Goal: Task Accomplishment & Management: Complete application form

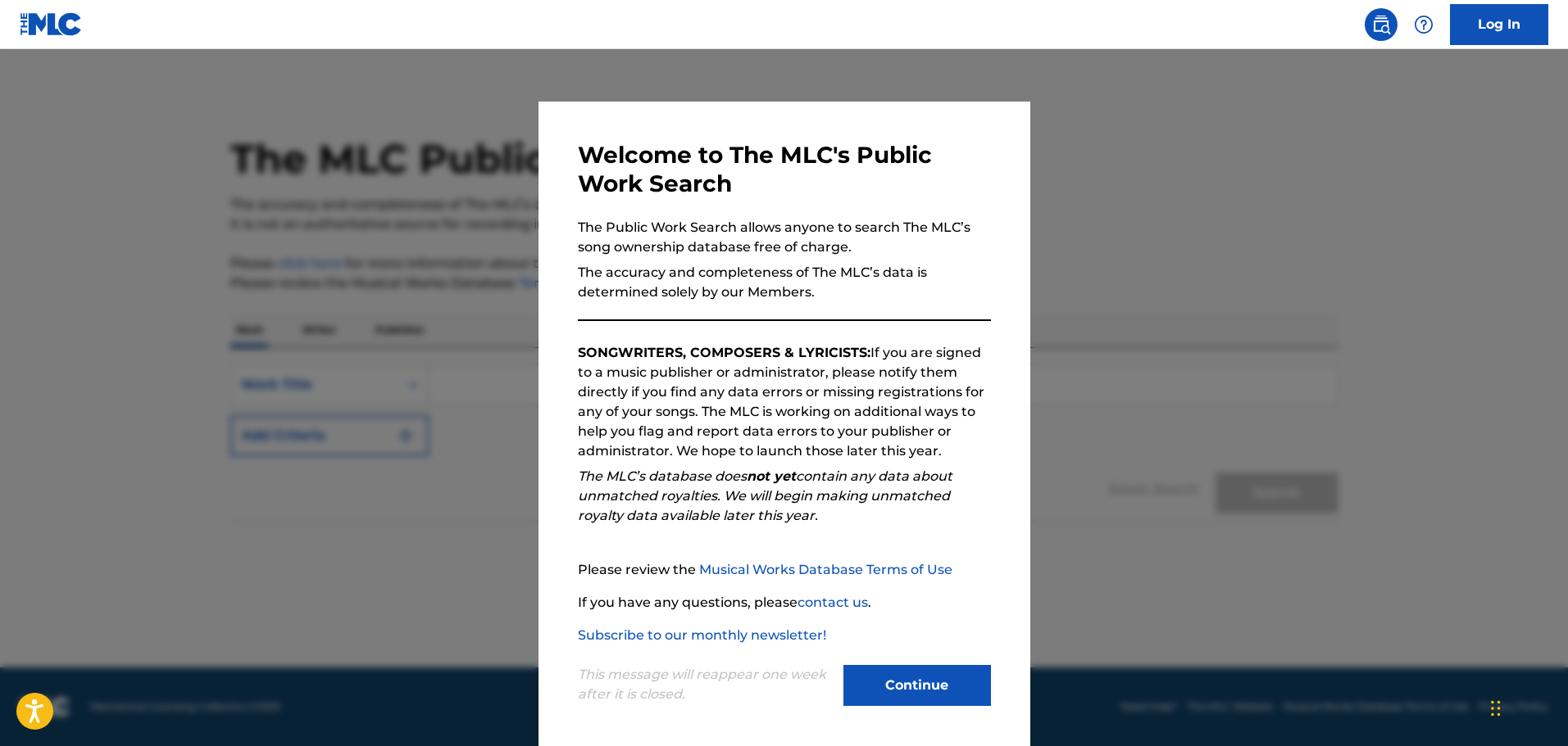
scroll to position [4, 0]
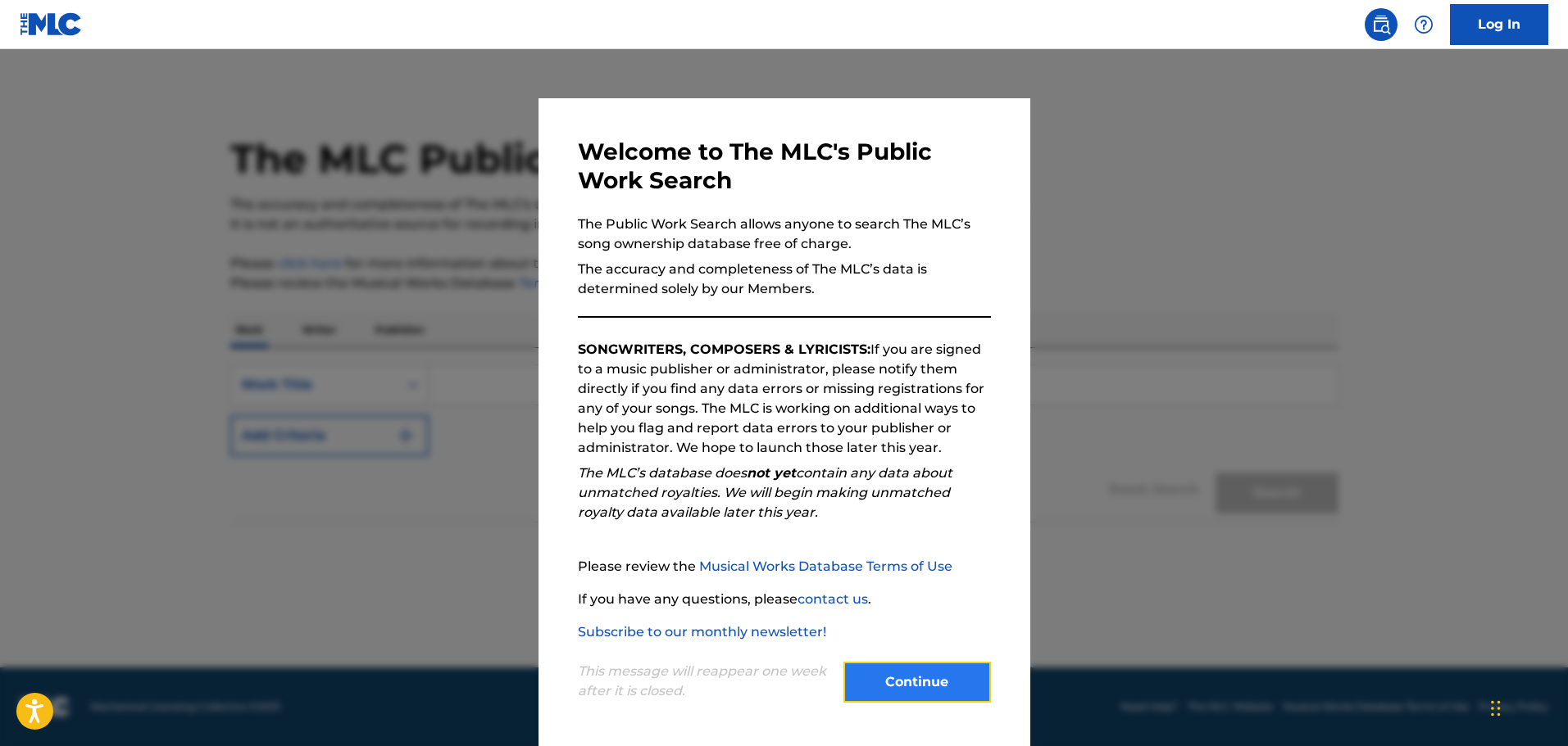
click at [892, 692] on button "Continue" at bounding box center [917, 682] width 147 height 41
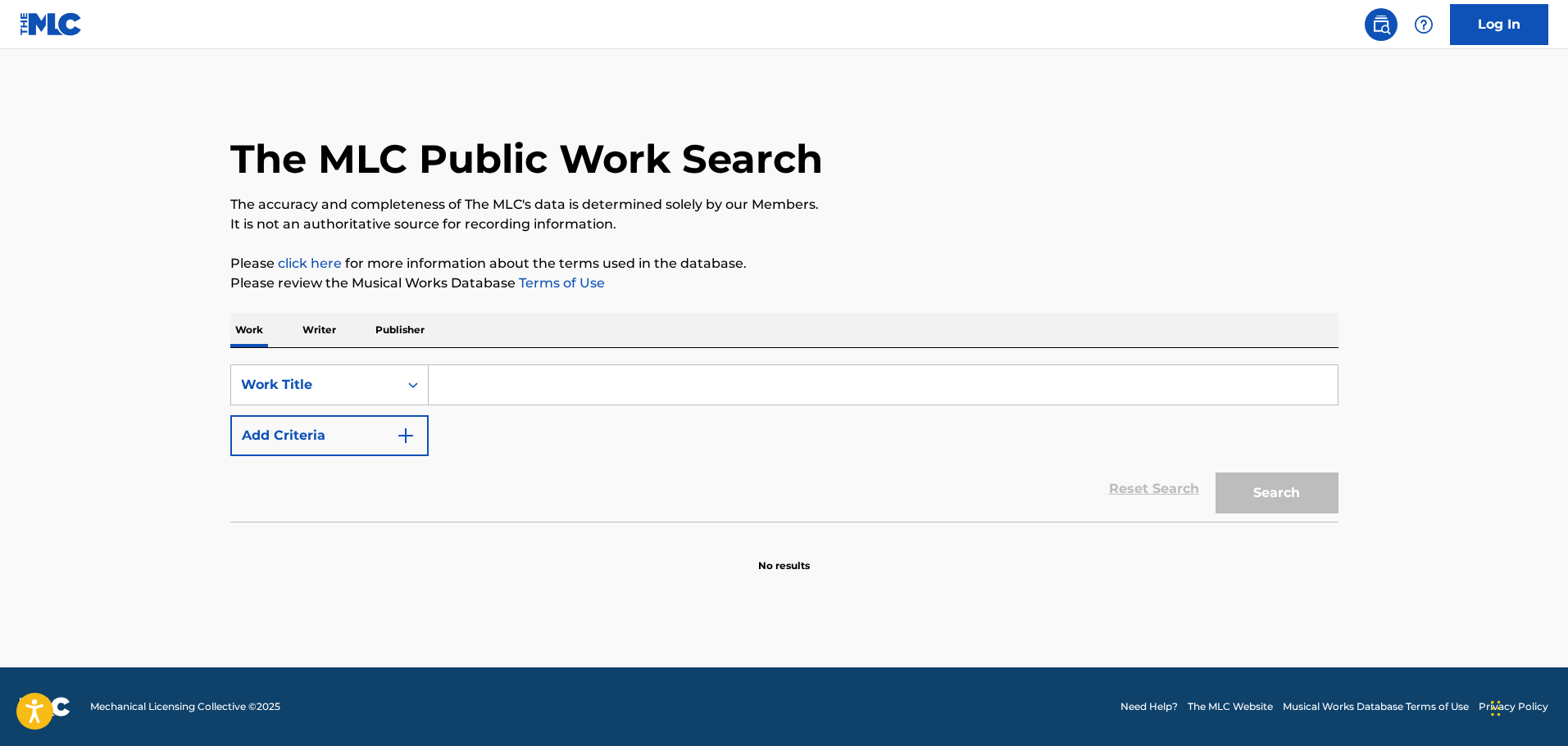
click at [499, 379] on input "Search Form" at bounding box center [884, 385] width 909 height 39
click at [399, 387] on div "Search Form" at bounding box center [413, 385] width 29 height 29
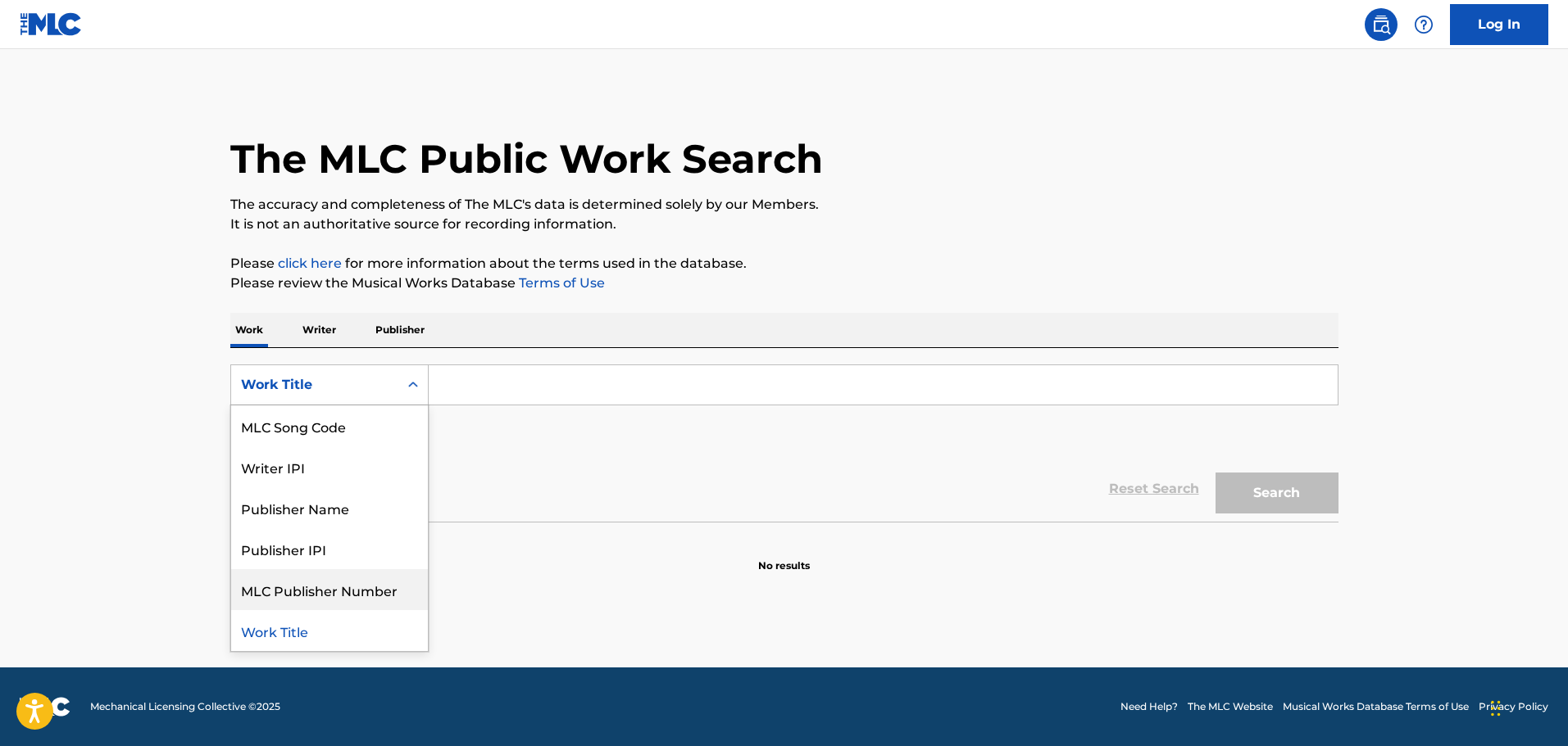
scroll to position [0, 0]
click at [332, 423] on div "Writer Name" at bounding box center [329, 425] width 197 height 41
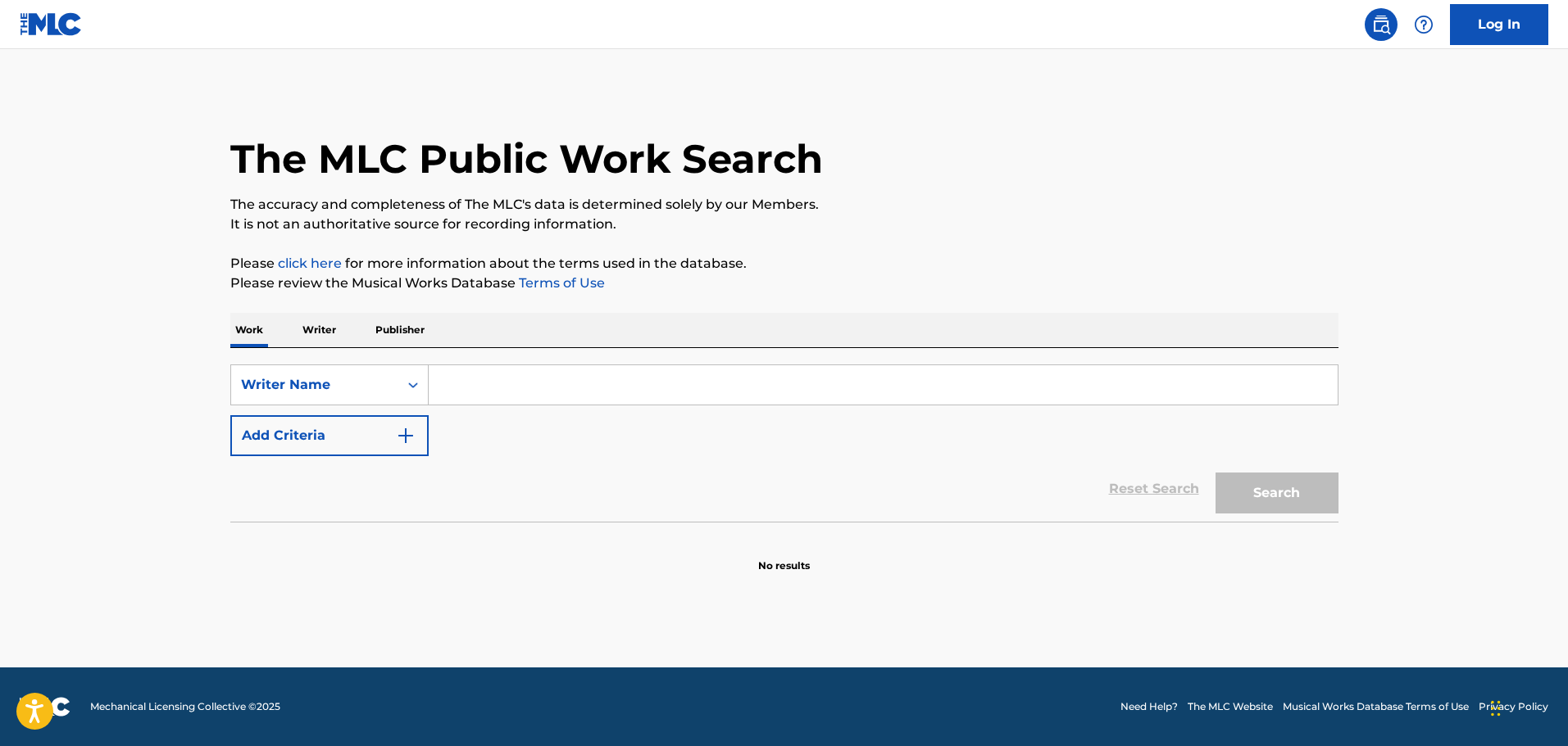
click at [480, 375] on input "Search Form" at bounding box center [884, 385] width 909 height 39
type input "[PERSON_NAME]"
click at [1269, 497] on button "Search" at bounding box center [1277, 493] width 123 height 41
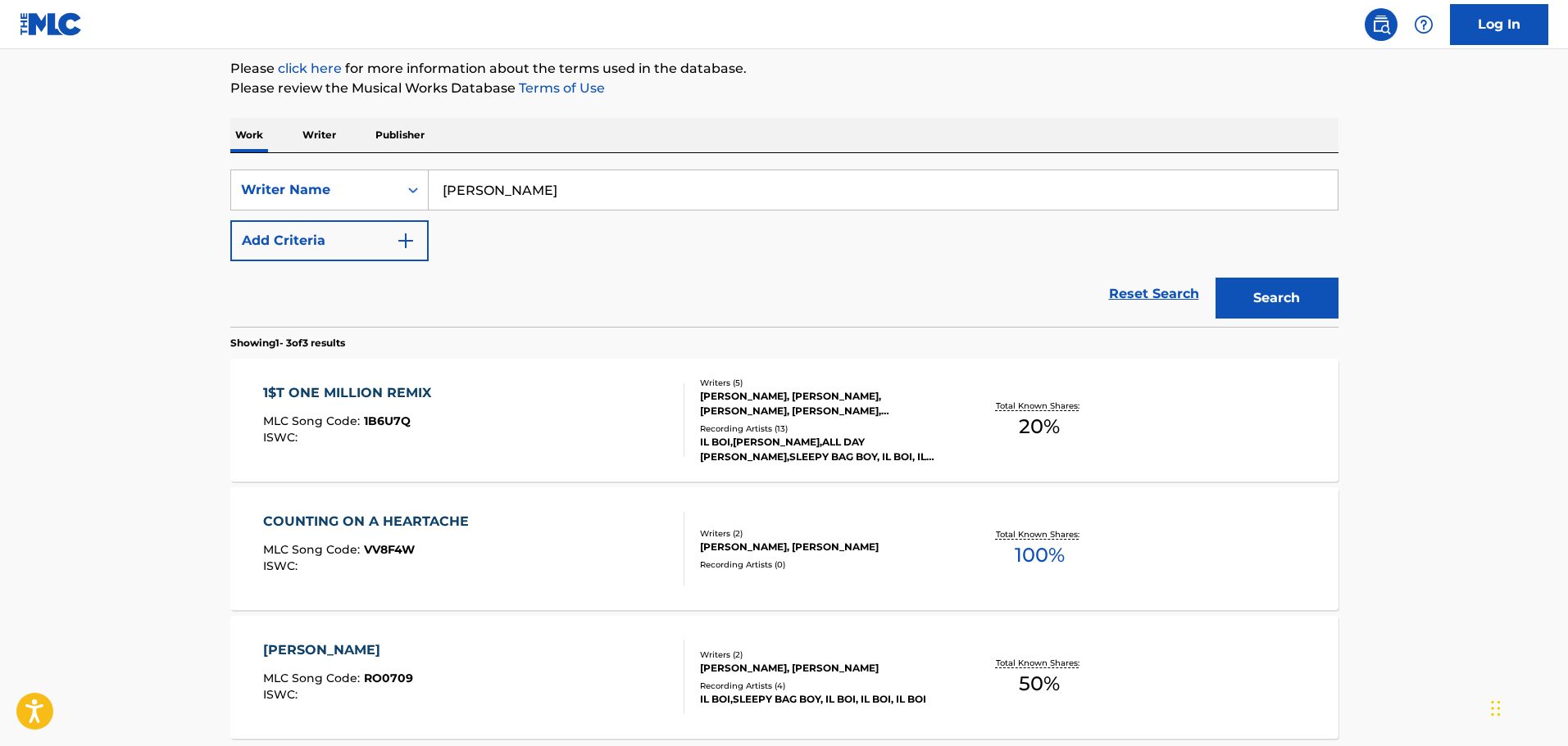
scroll to position [164, 0]
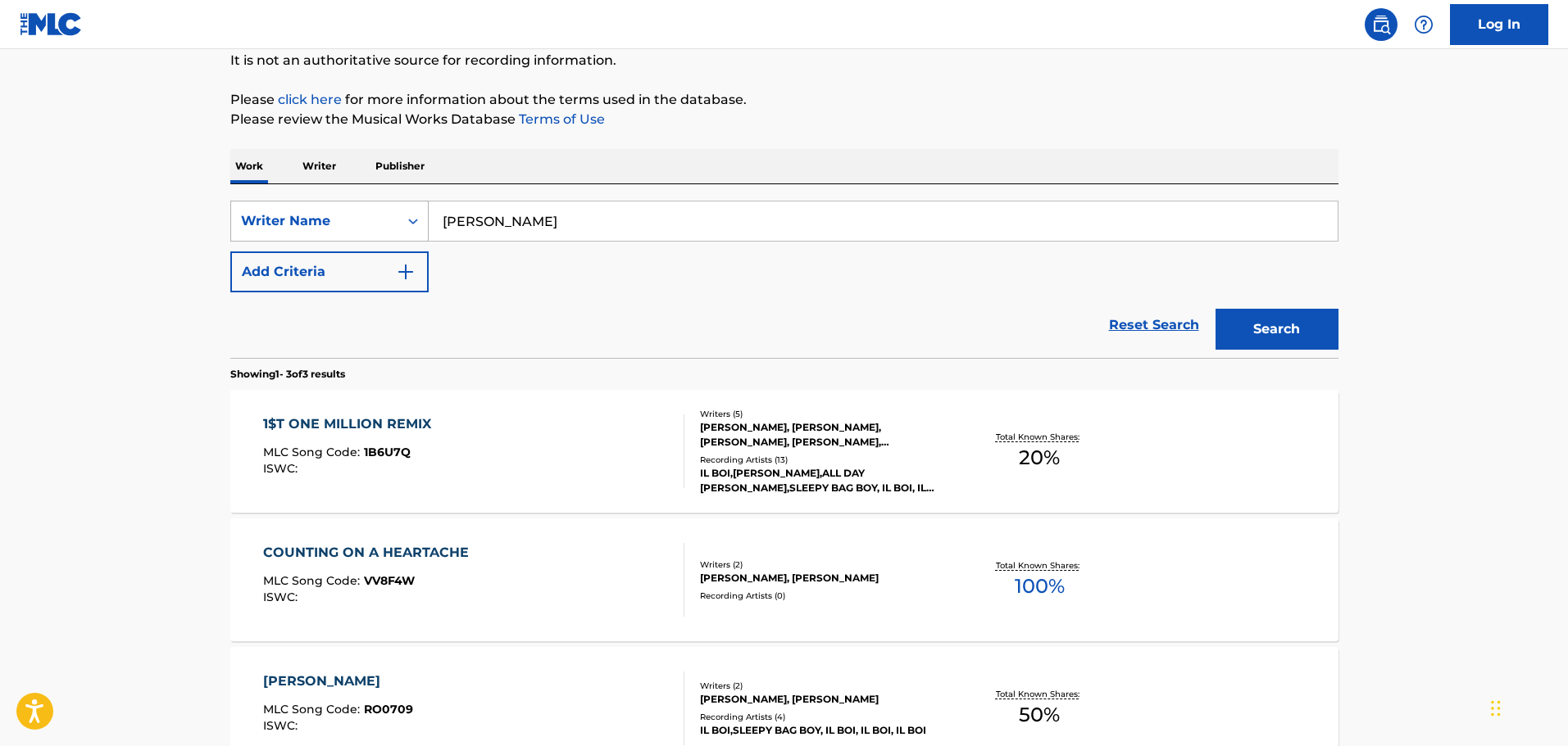
click at [377, 227] on div "Writer Name" at bounding box center [314, 221] width 147 height 20
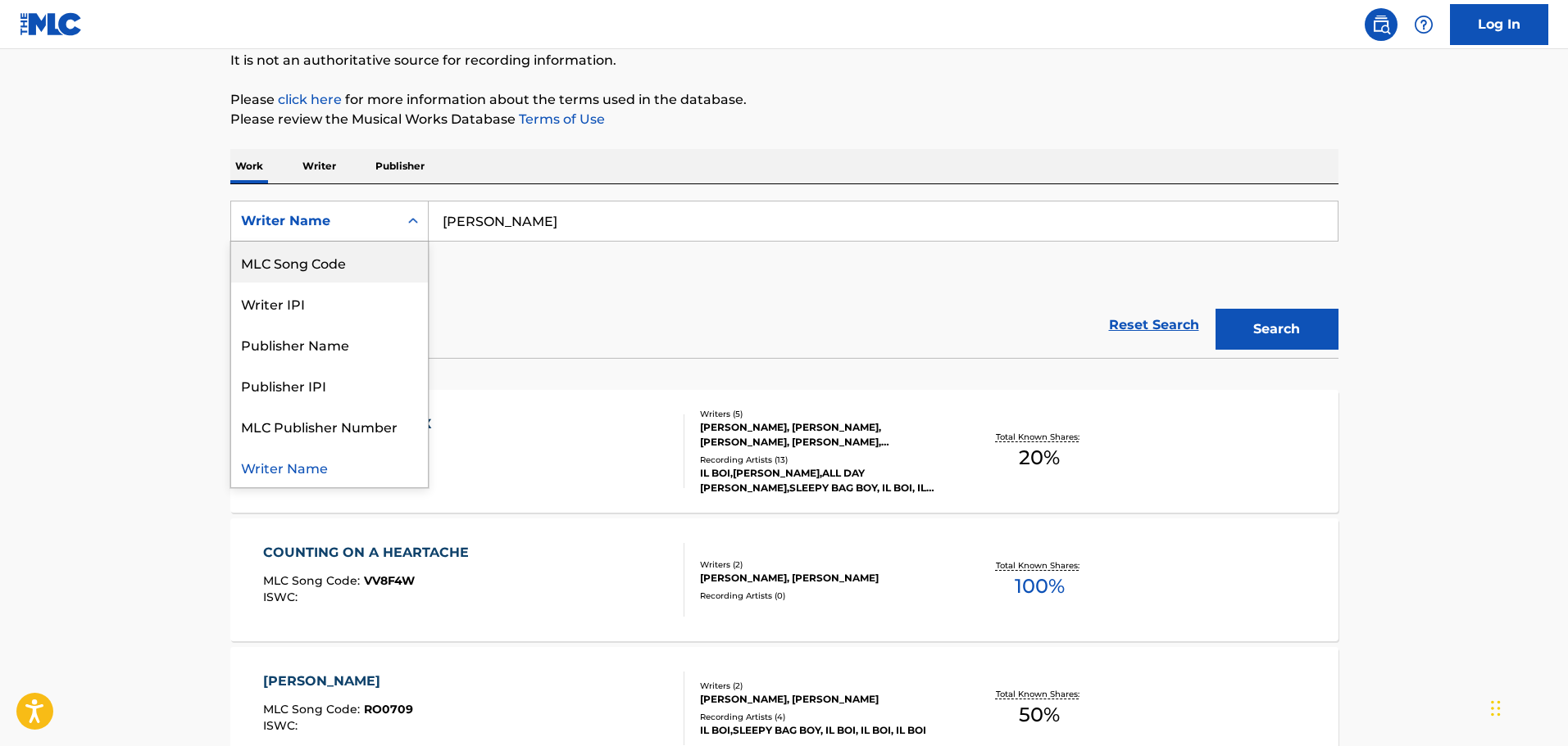
scroll to position [0, 0]
click at [392, 159] on p "Publisher" at bounding box center [400, 166] width 59 height 35
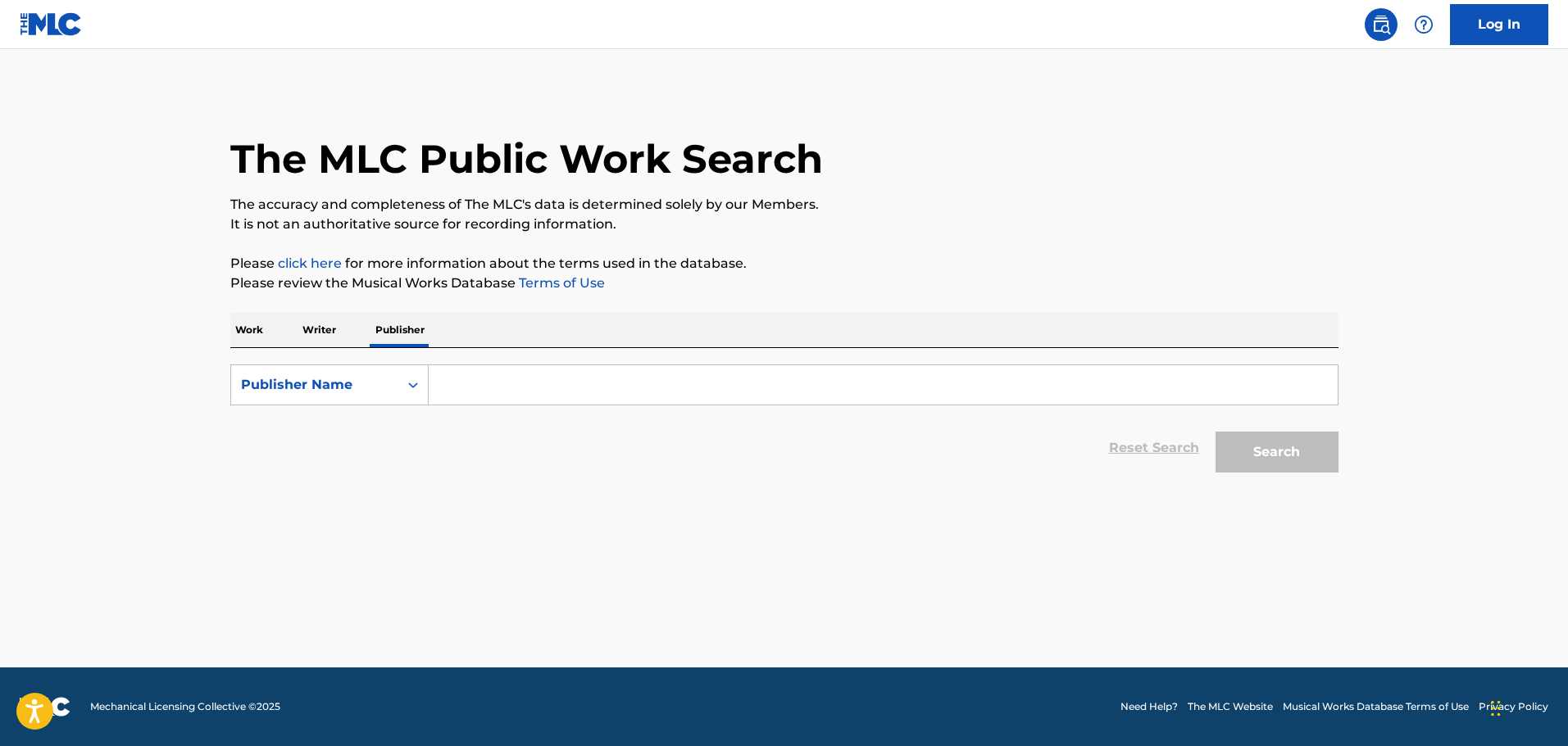
click at [520, 389] on input "Search Form" at bounding box center [884, 385] width 909 height 39
type input "antihero audio"
click at [1216, 432] on button "Search" at bounding box center [1277, 452] width 123 height 41
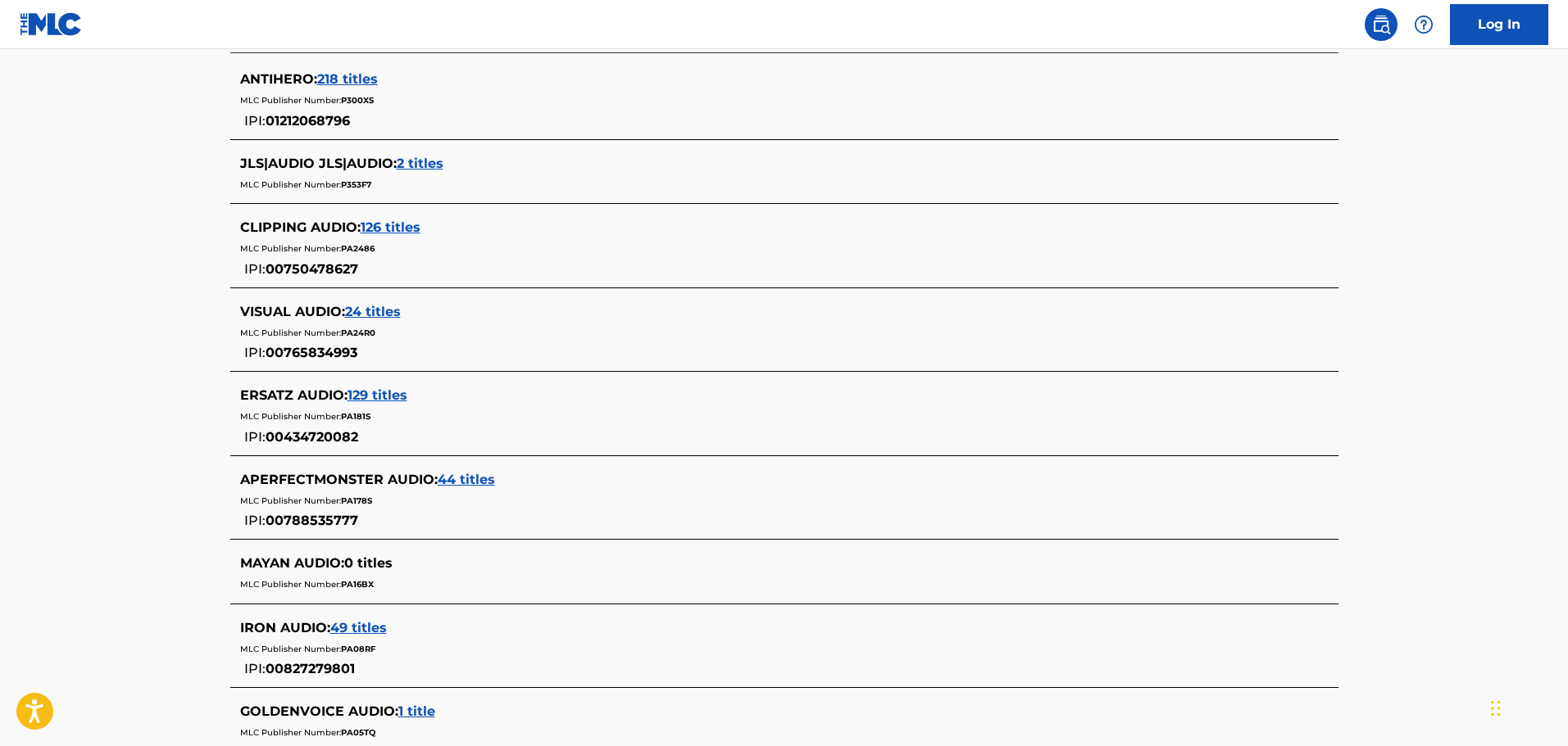
scroll to position [655, 0]
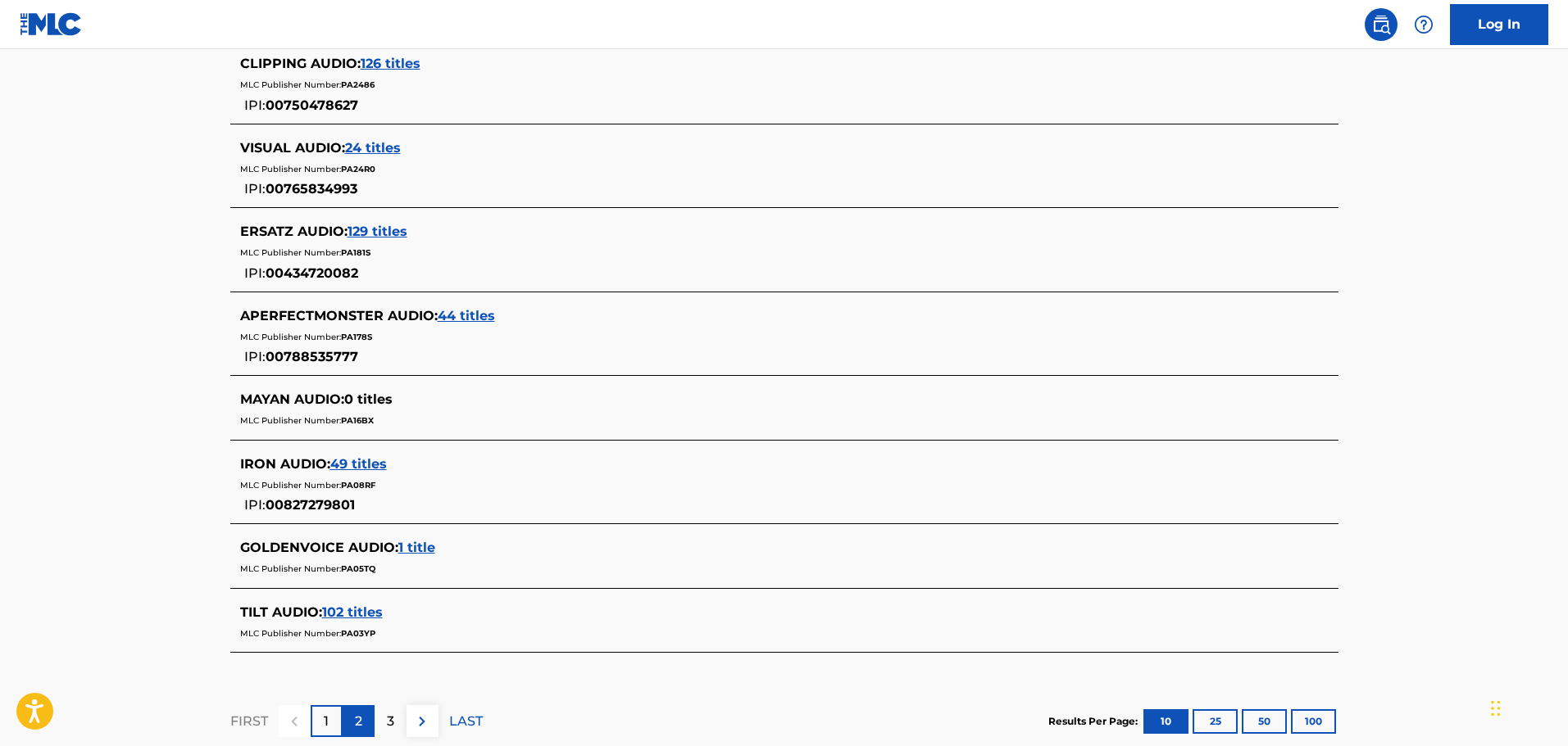
click at [356, 720] on p "2" at bounding box center [359, 722] width 7 height 20
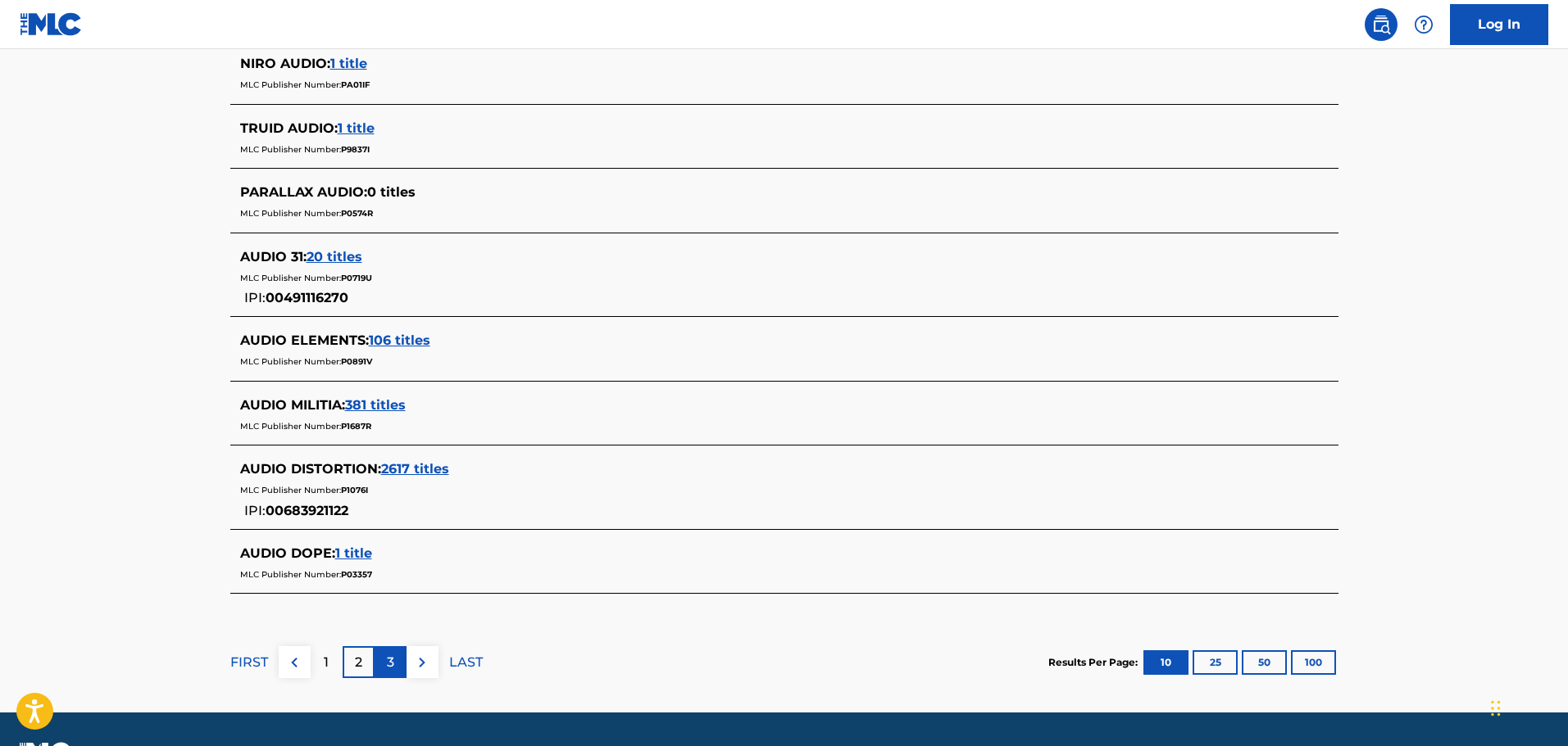
click at [401, 665] on div "3" at bounding box center [390, 662] width 32 height 32
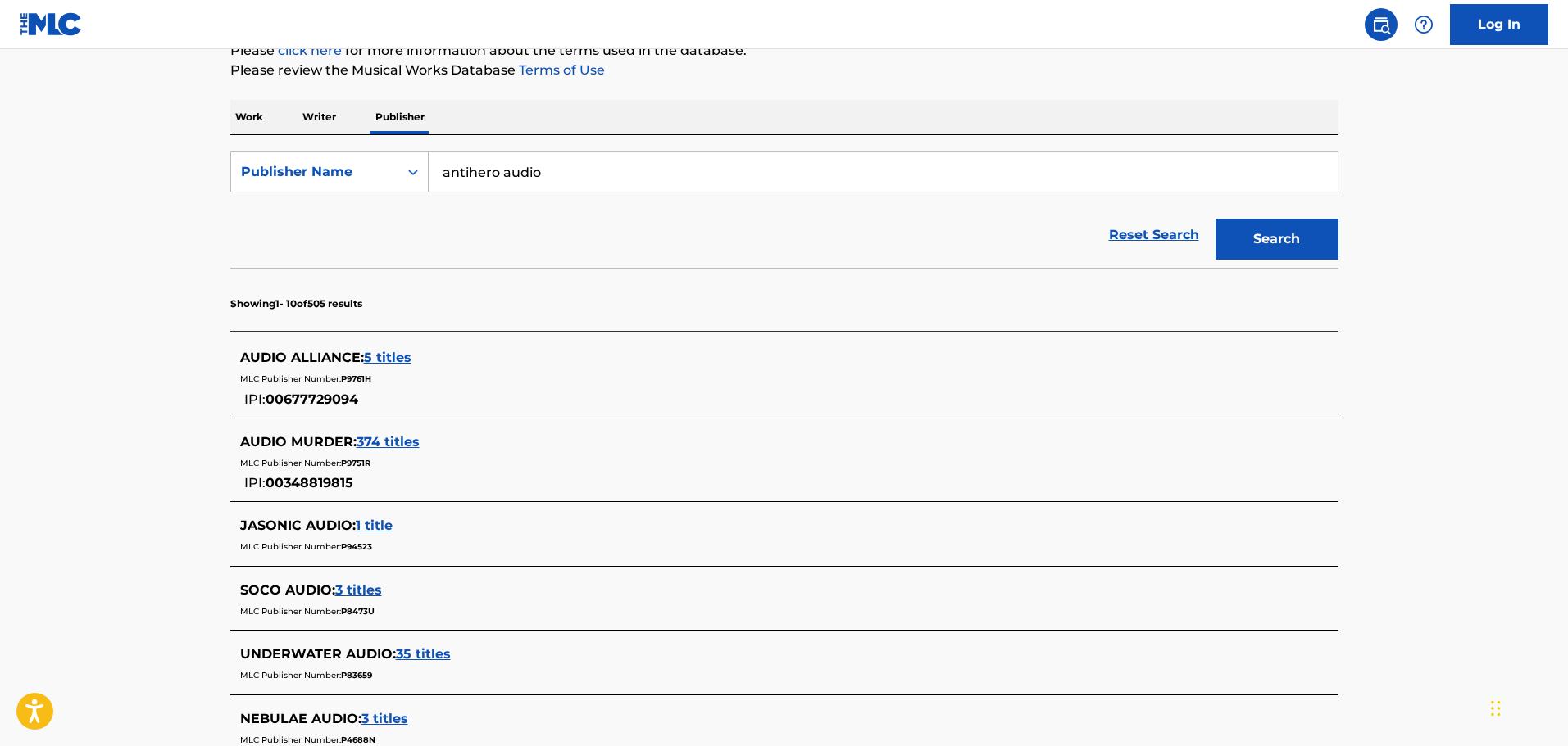
scroll to position [0, 0]
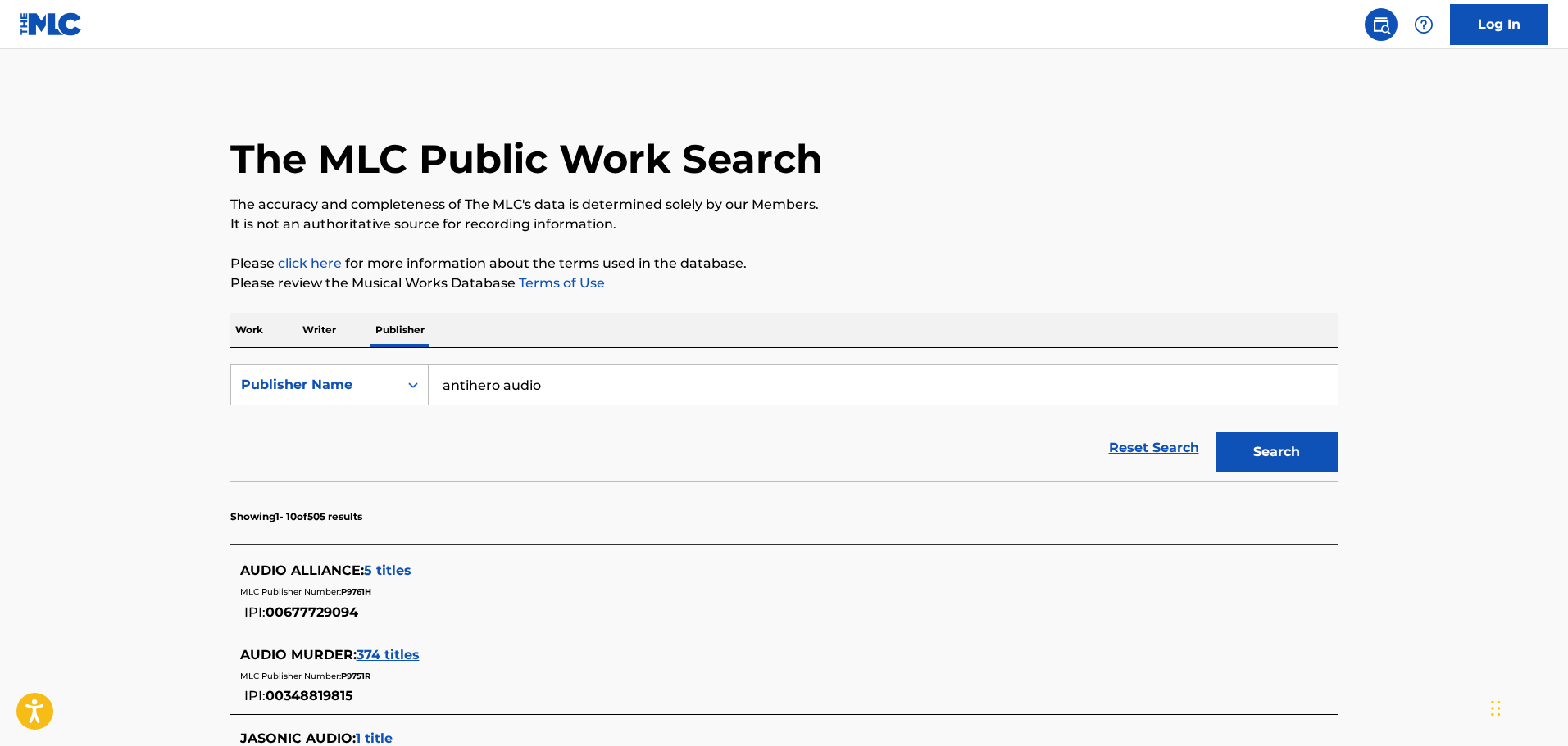
click at [33, 12] on img at bounding box center [51, 24] width 63 height 24
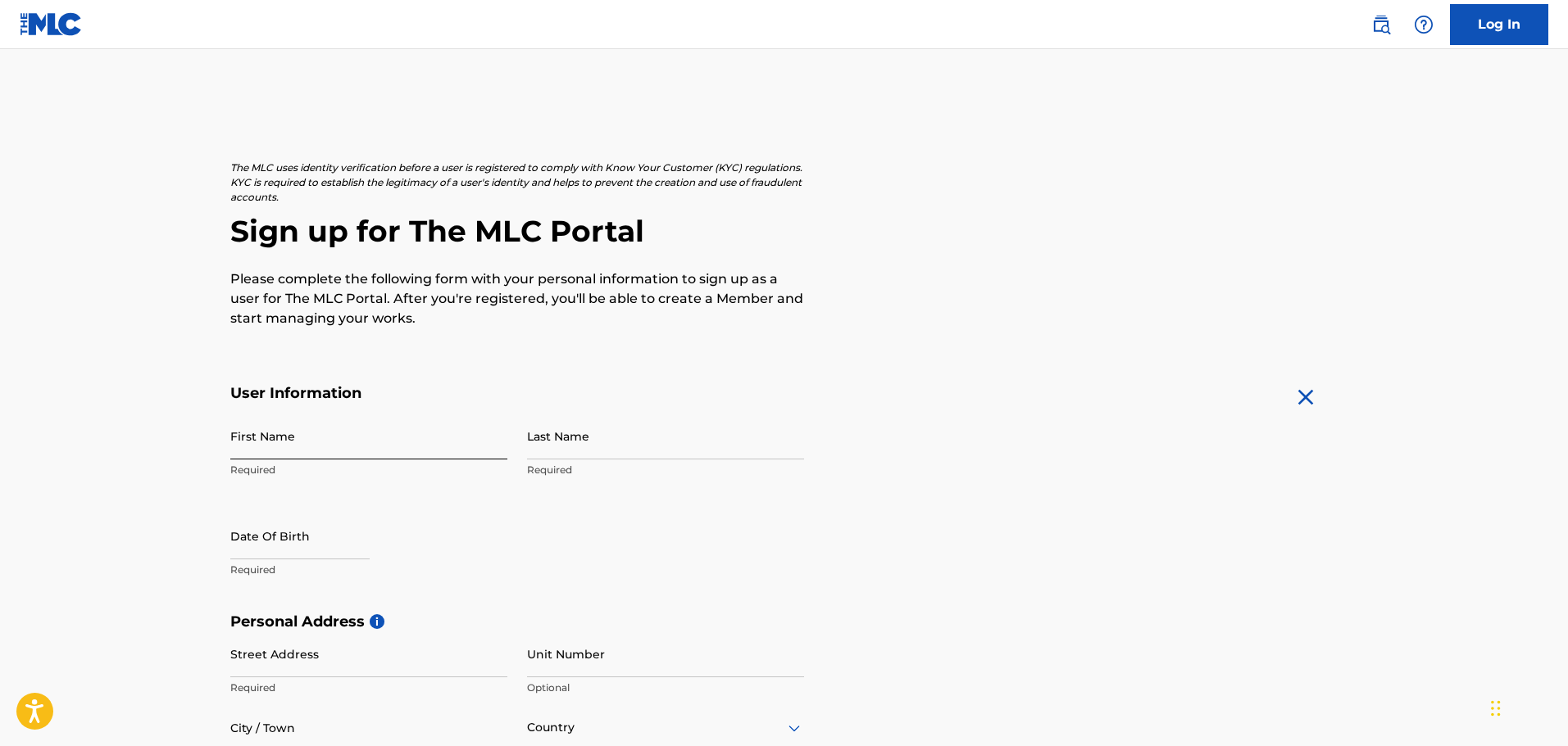
click at [340, 423] on input "First Name" at bounding box center [369, 436] width 277 height 47
type input "Tim"
type input "Coleman"
type input "4241 Princeton Ave"
type input "Greensboro"
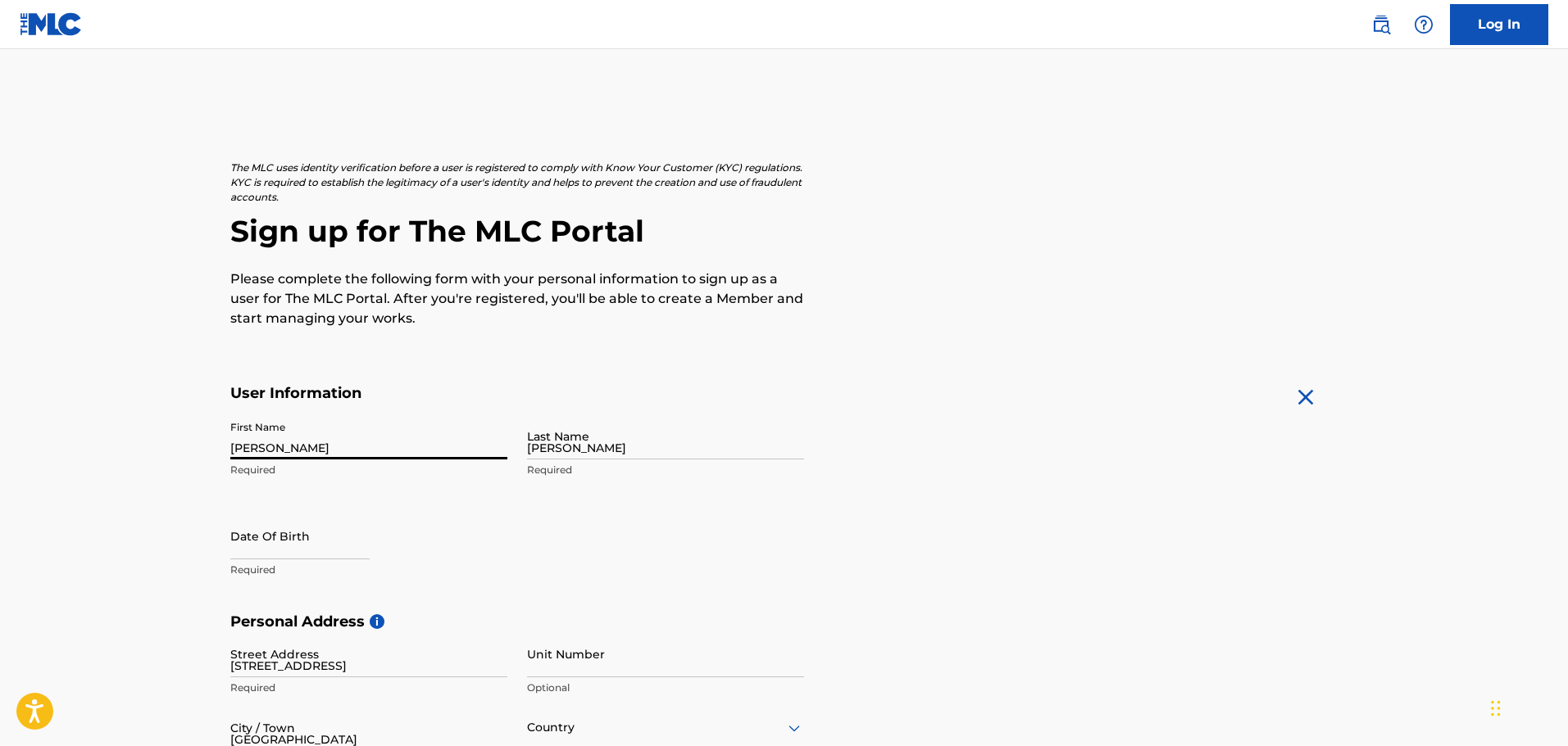
type input "United States"
type input "NC"
type input "27407"
type input "276"
type input "6191548"
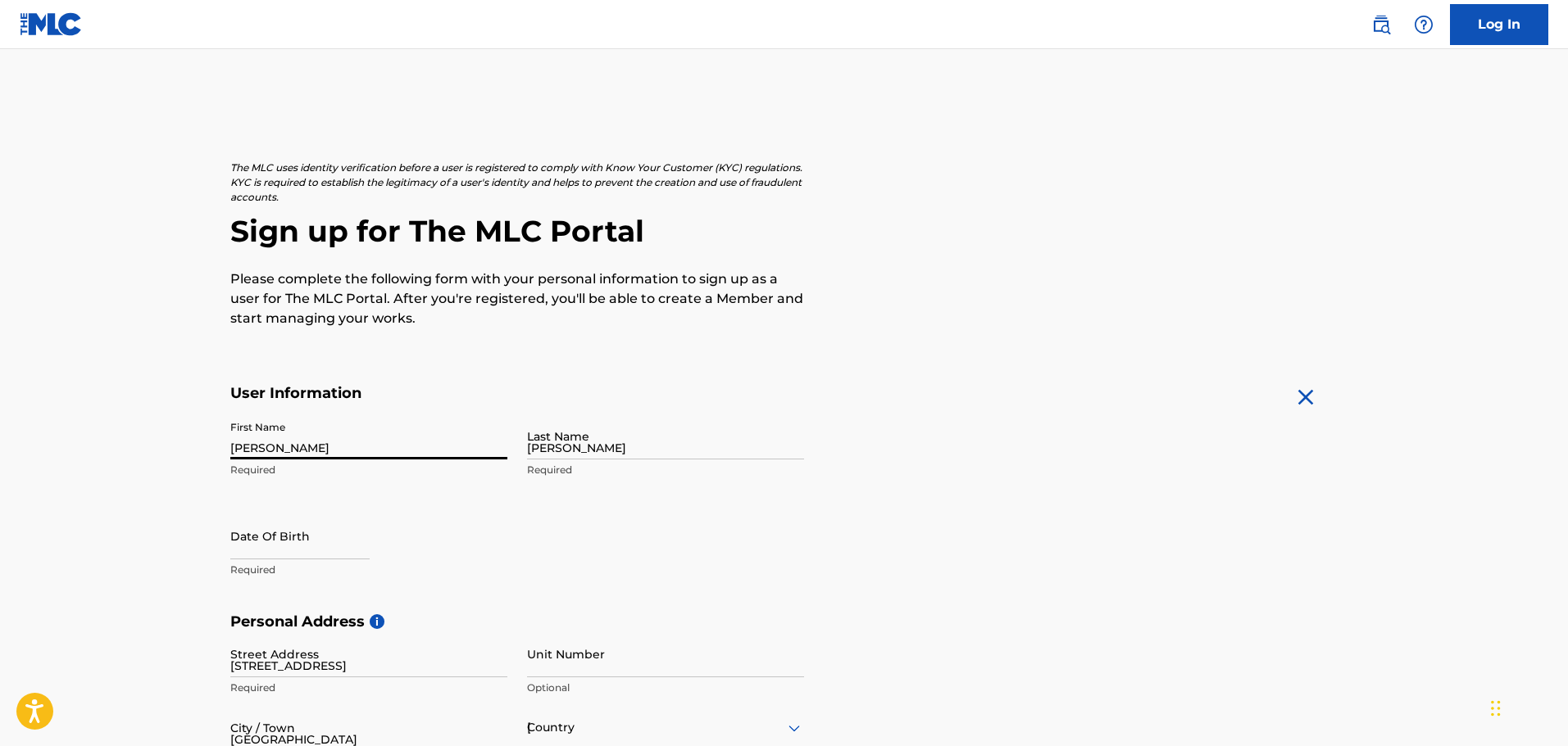
type input "Timantihero@gmail.com"
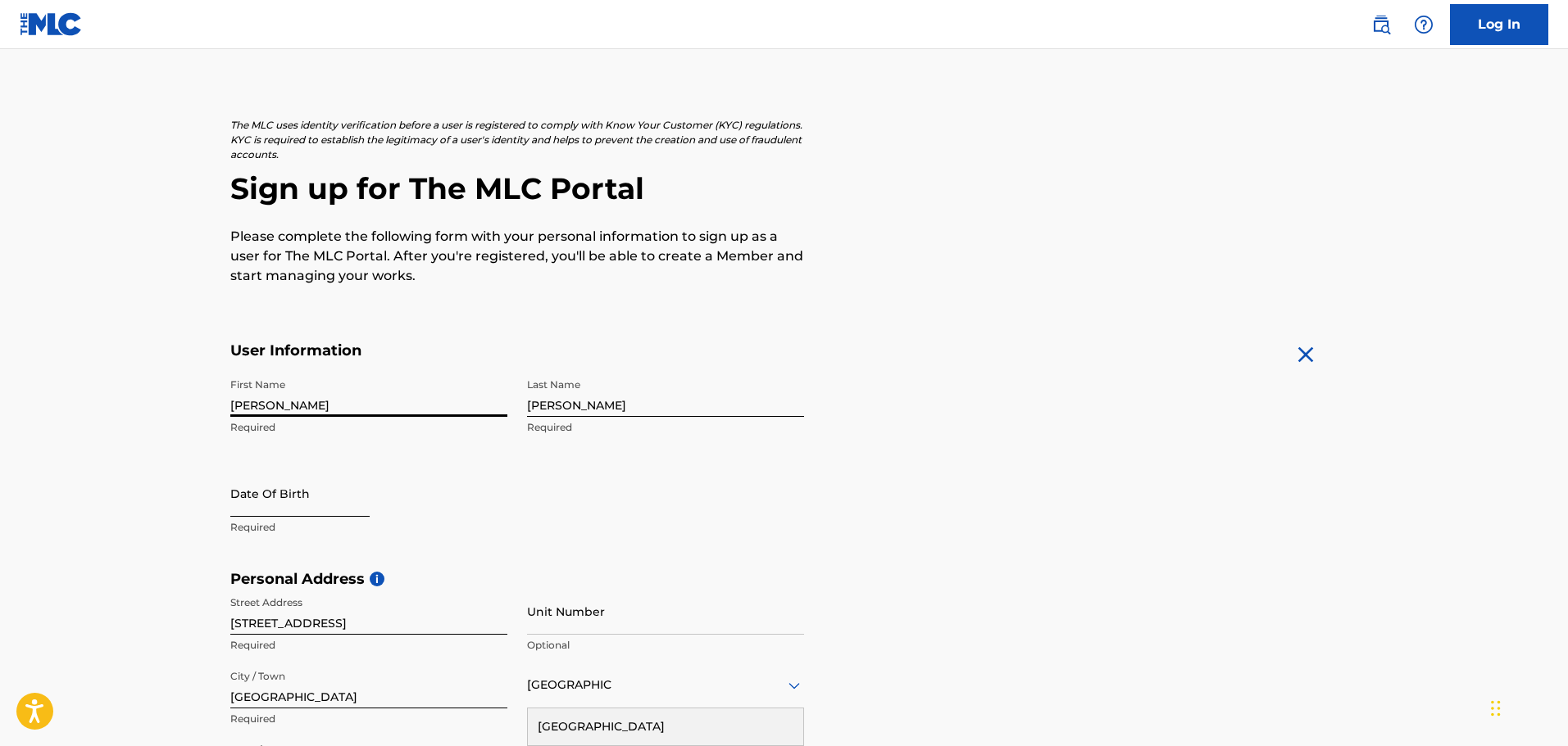
click at [328, 496] on input "text" at bounding box center [300, 493] width 139 height 47
select select "8"
select select "2025"
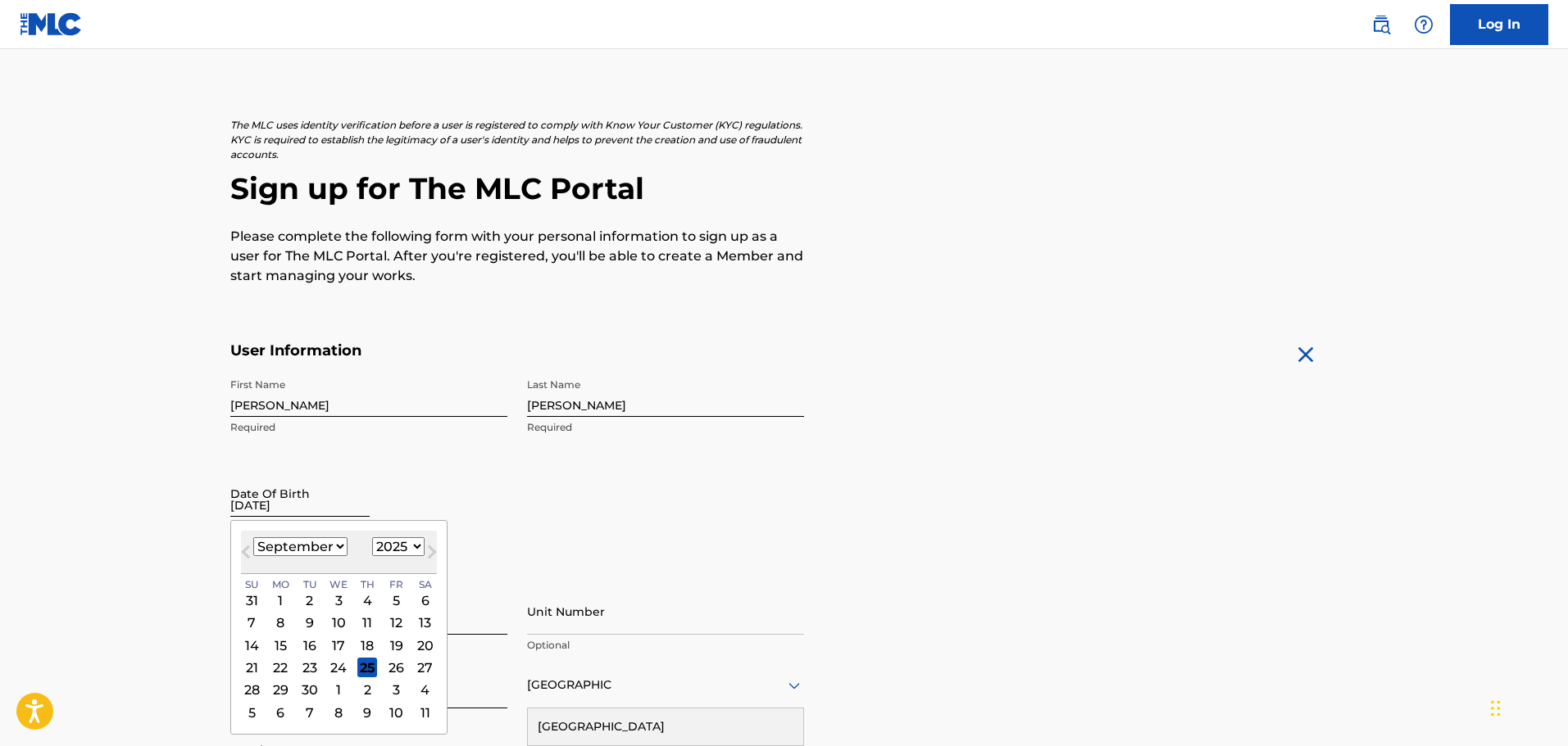
type input "01/05/1988"
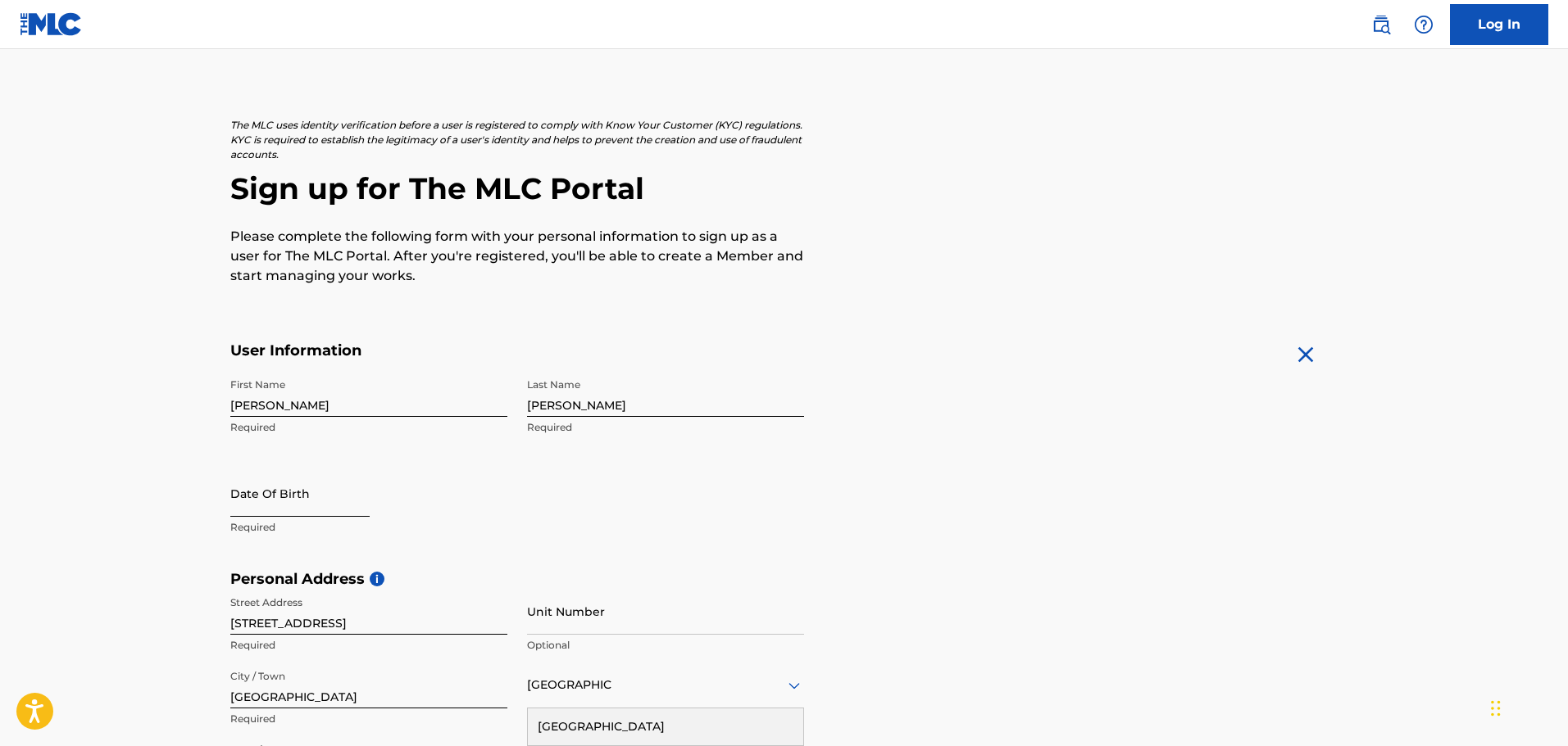
click at [330, 496] on input "text" at bounding box center [300, 493] width 139 height 47
select select "8"
select select "2025"
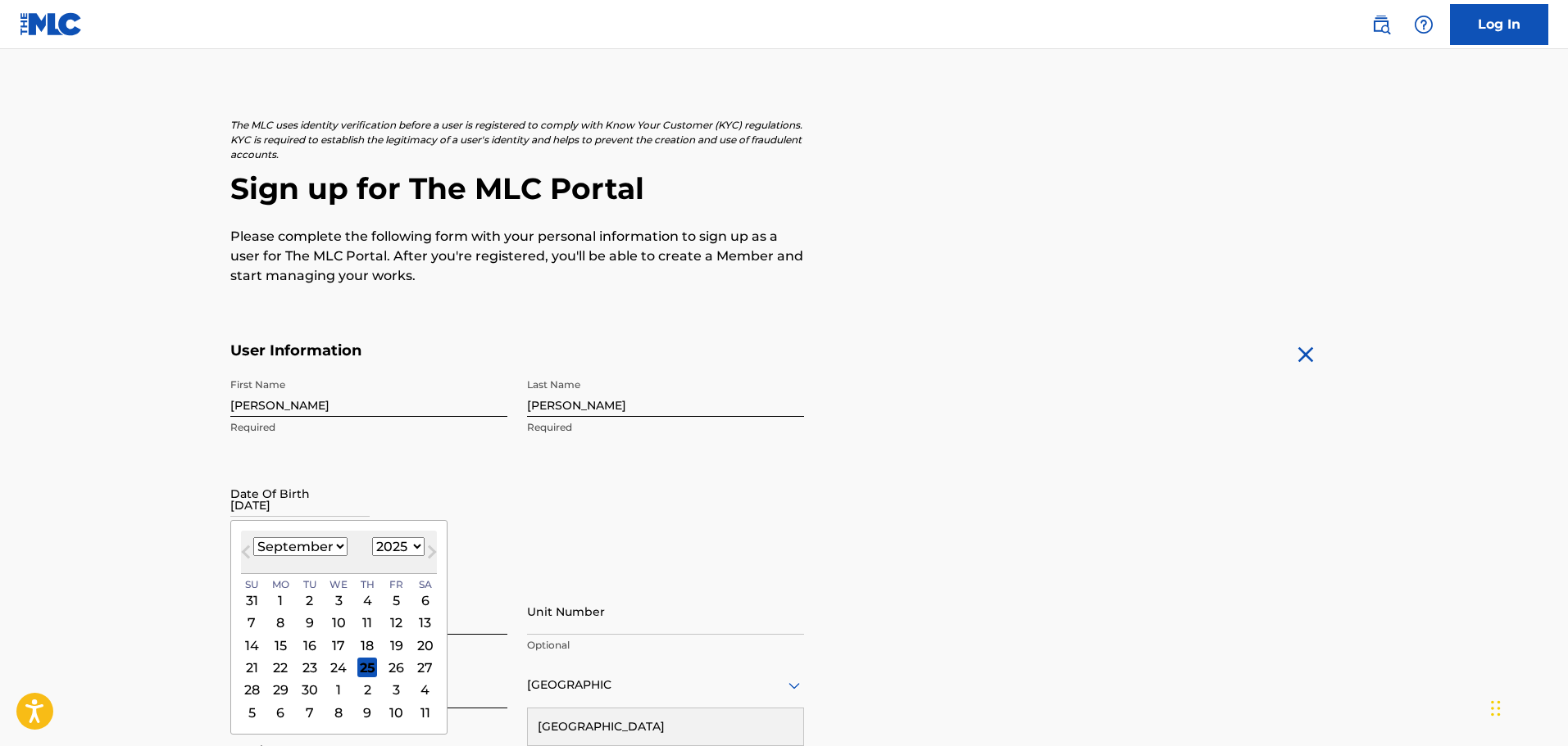
type input "01/05/1988"
click at [384, 543] on select "1899 1900 1901 1902 1903 1904 1905 1906 1907 1908 1909 1910 1911 1912 1913 1914…" at bounding box center [398, 547] width 52 height 19
select select "1988"
click at [372, 538] on select "1899 1900 1901 1902 1903 1904 1905 1906 1907 1908 1909 1910 1911 1912 1913 1914…" at bounding box center [398, 547] width 52 height 19
click at [302, 541] on select "January February March April May June July August September October November De…" at bounding box center [300, 547] width 94 height 19
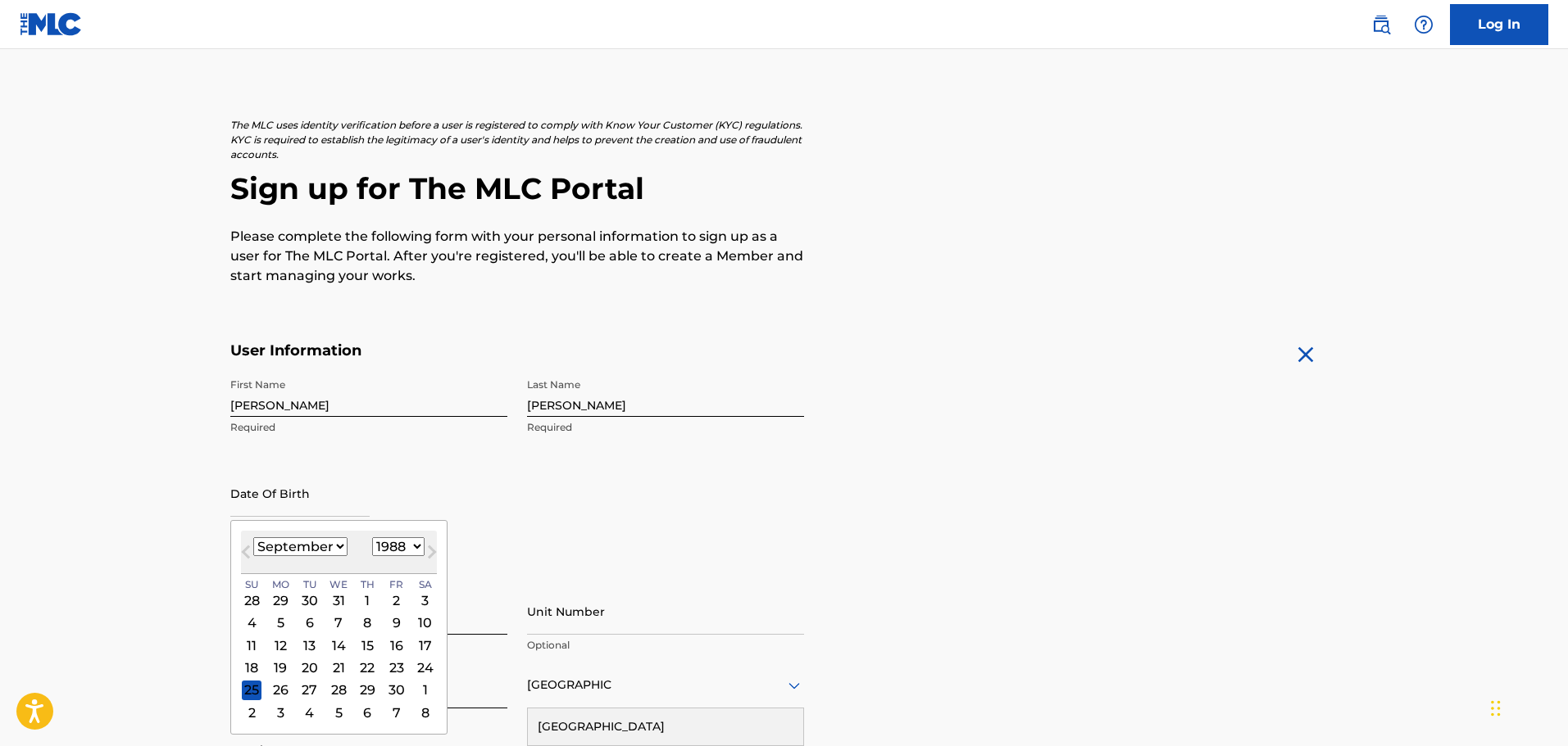
select select "0"
click at [253, 538] on select "January February March April May June July August September October November De…" at bounding box center [300, 547] width 94 height 19
click at [315, 612] on div "3 4 5 6 7 8 9" at bounding box center [338, 623] width 196 height 22
click at [307, 626] on div "5" at bounding box center [310, 623] width 20 height 20
type input "January 5 1988"
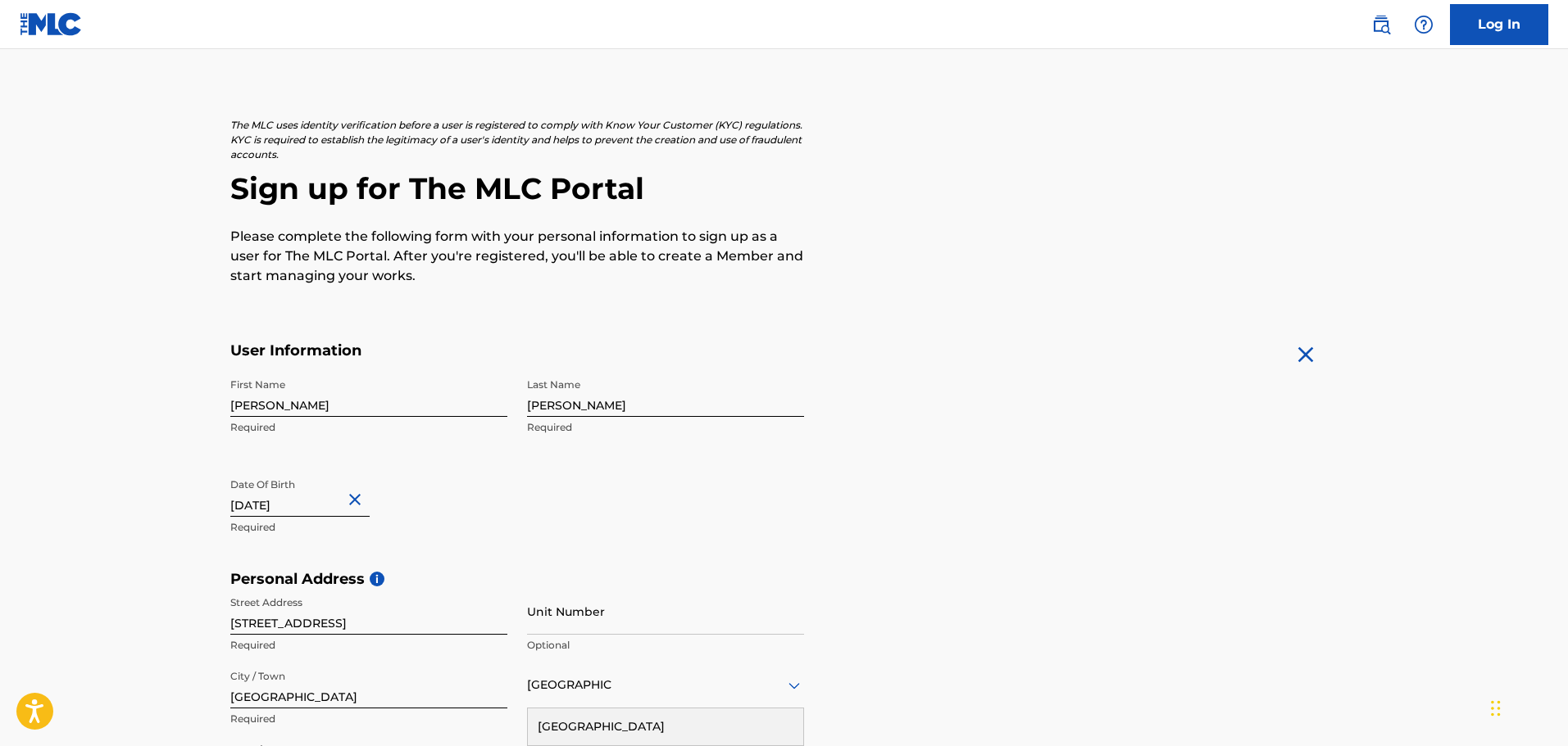
click at [624, 502] on div "First Name Tim Required Last Name Coleman Required Date Of Birth January 5 1988…" at bounding box center [517, 470] width 574 height 200
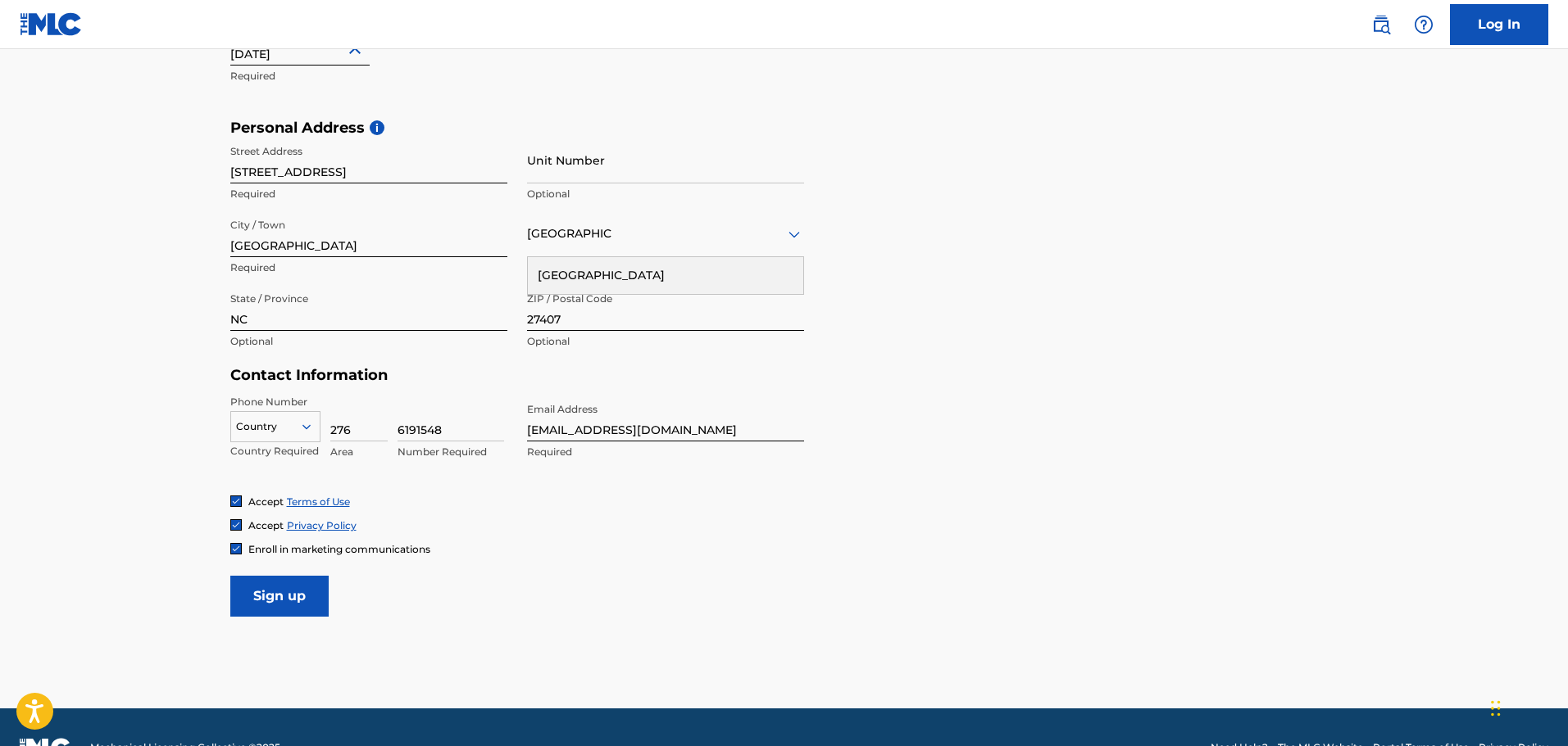
scroll to position [534, 0]
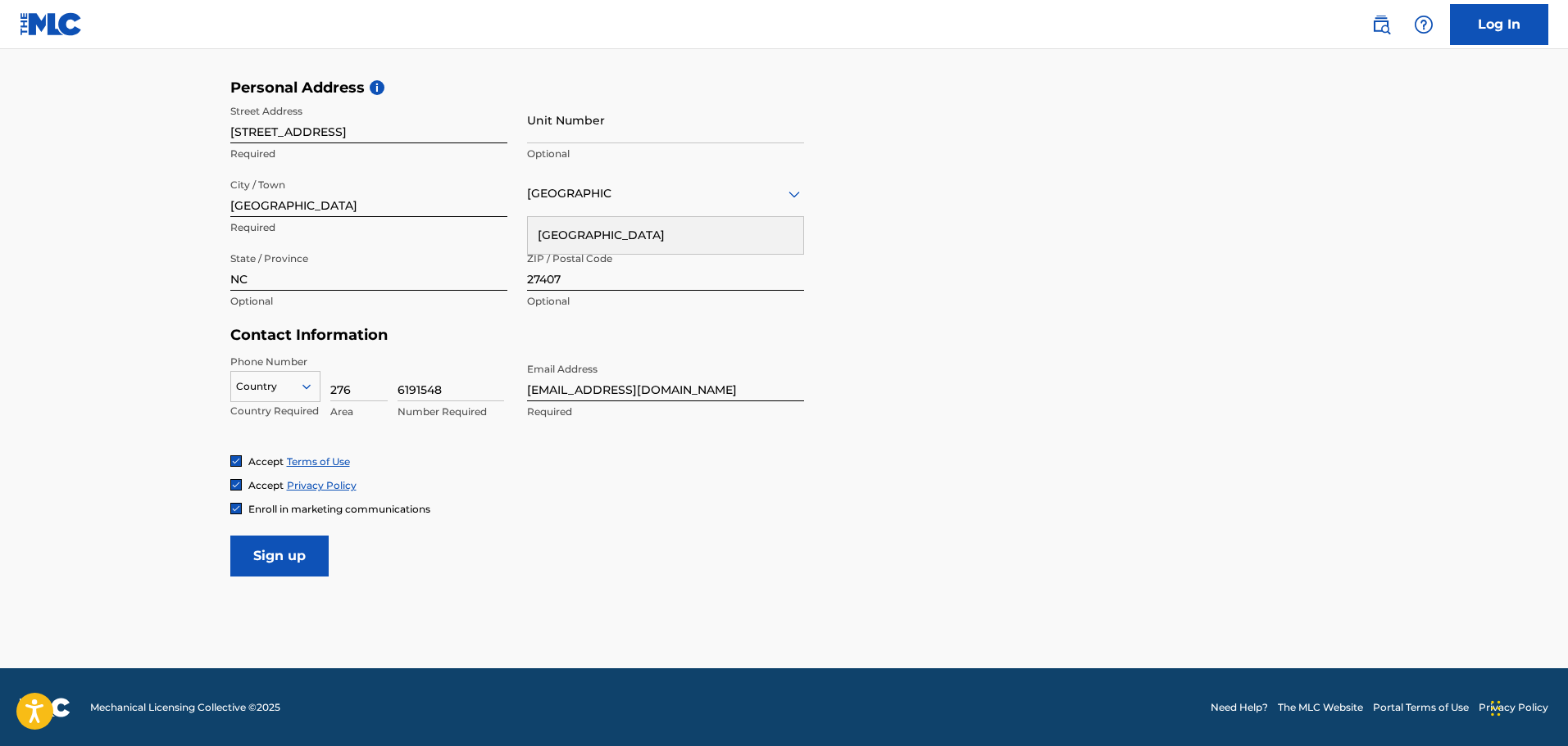
click at [292, 391] on div at bounding box center [275, 387] width 89 height 18
click at [277, 410] on div "US, CA +1" at bounding box center [275, 428] width 89 height 64
click at [241, 510] on div at bounding box center [236, 508] width 12 height 12
click at [295, 560] on input "Sign up" at bounding box center [280, 556] width 99 height 41
click at [274, 545] on input "Sign up" at bounding box center [280, 556] width 99 height 41
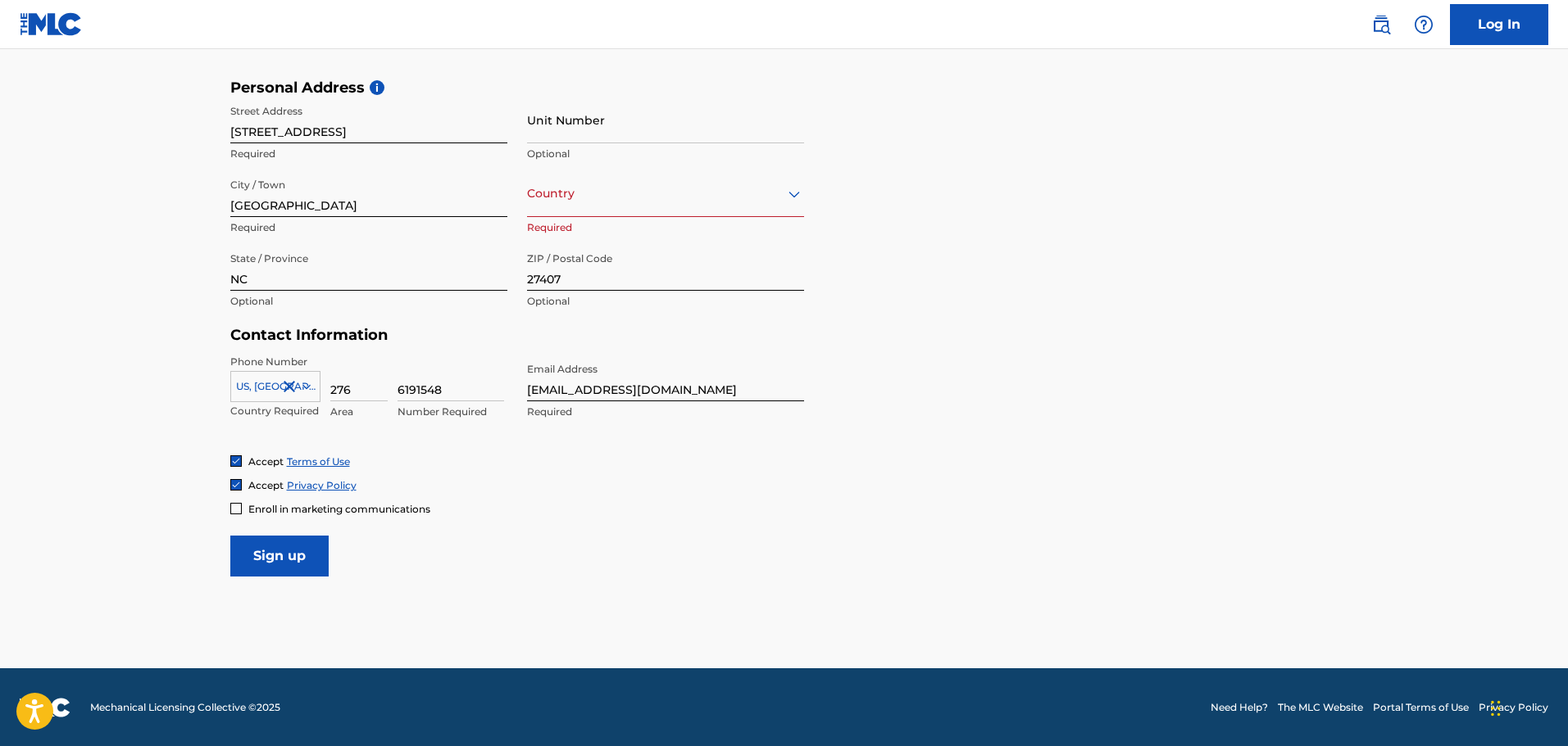
click at [602, 196] on div at bounding box center [665, 194] width 277 height 20
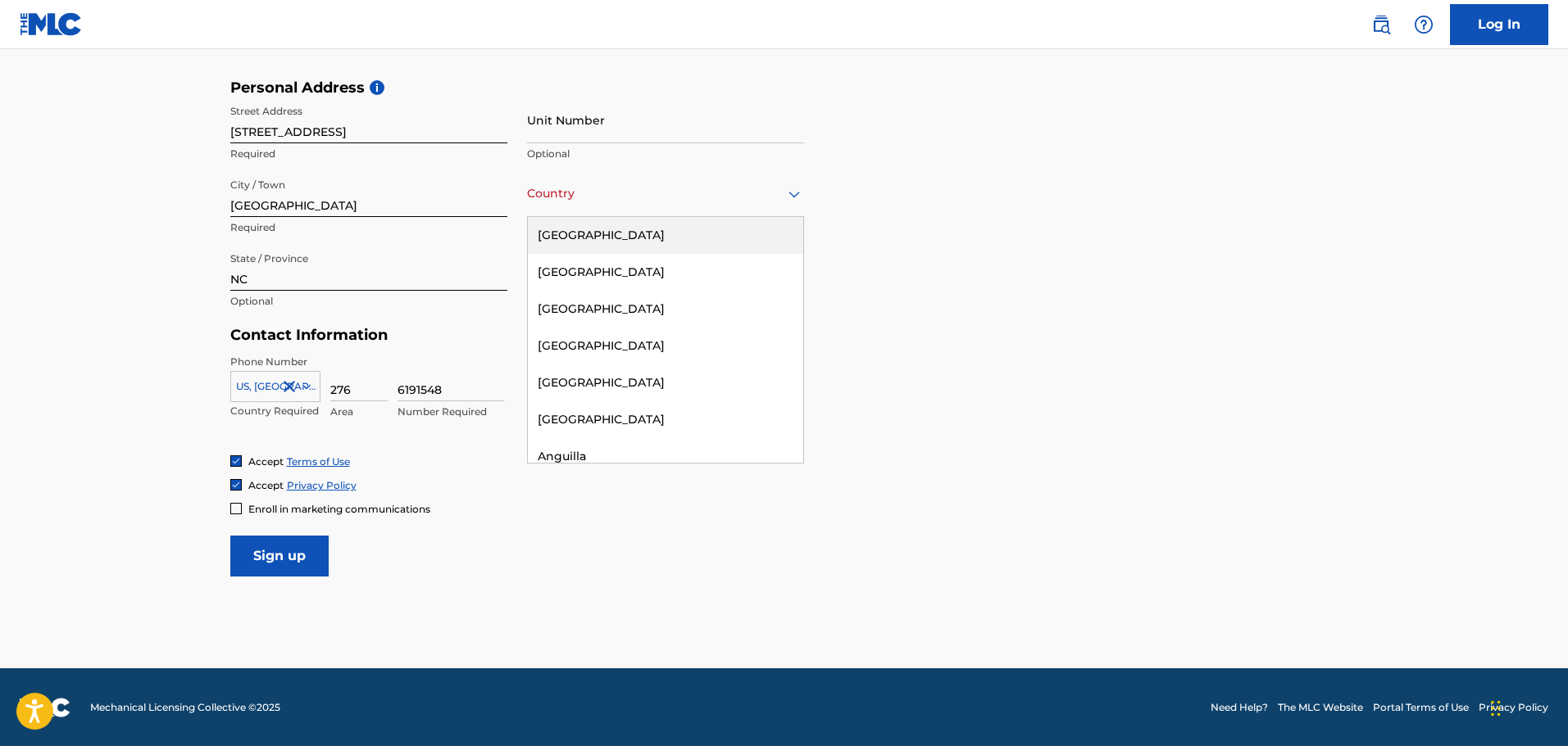
click at [601, 227] on div "United States" at bounding box center [665, 235] width 275 height 37
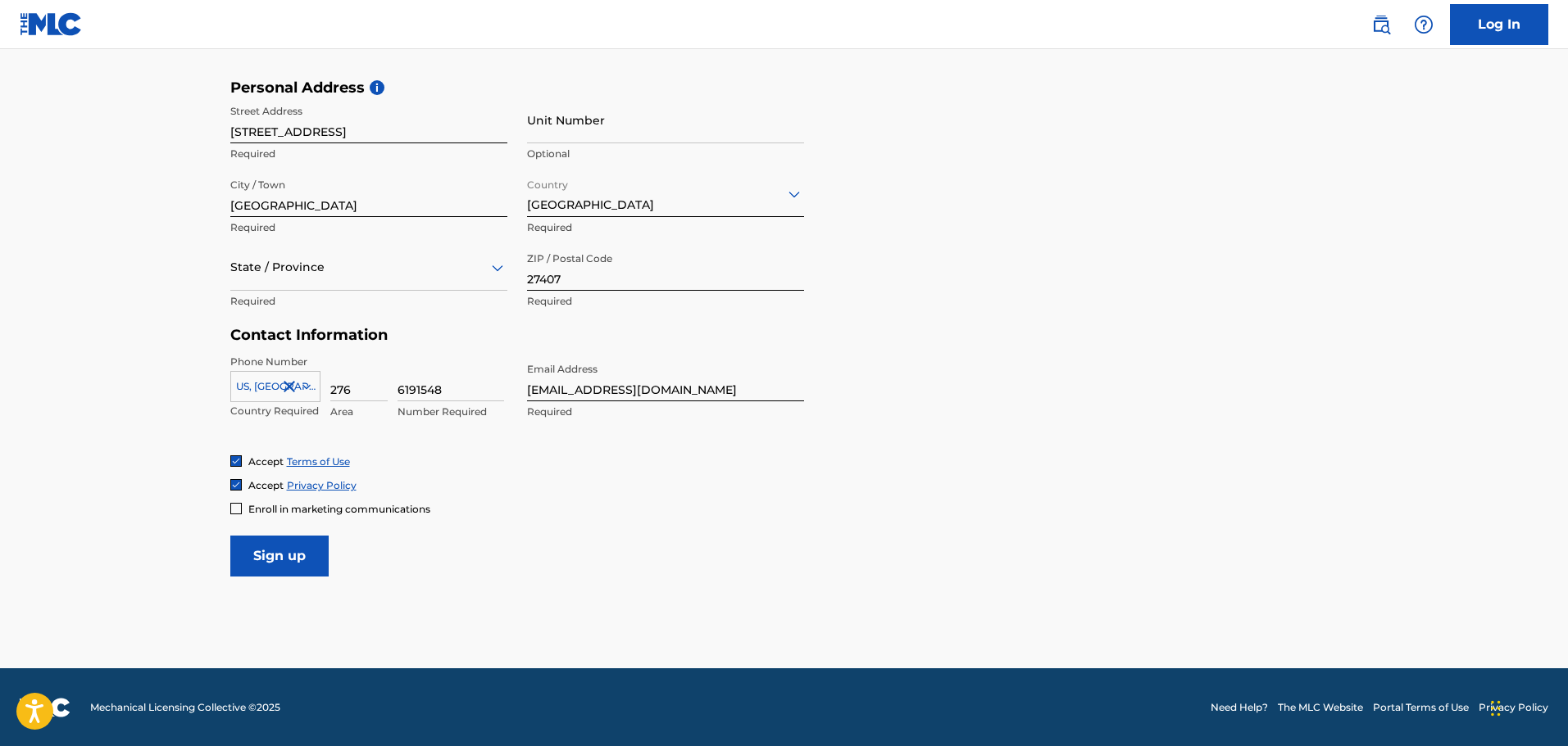
click at [324, 268] on div at bounding box center [369, 267] width 277 height 20
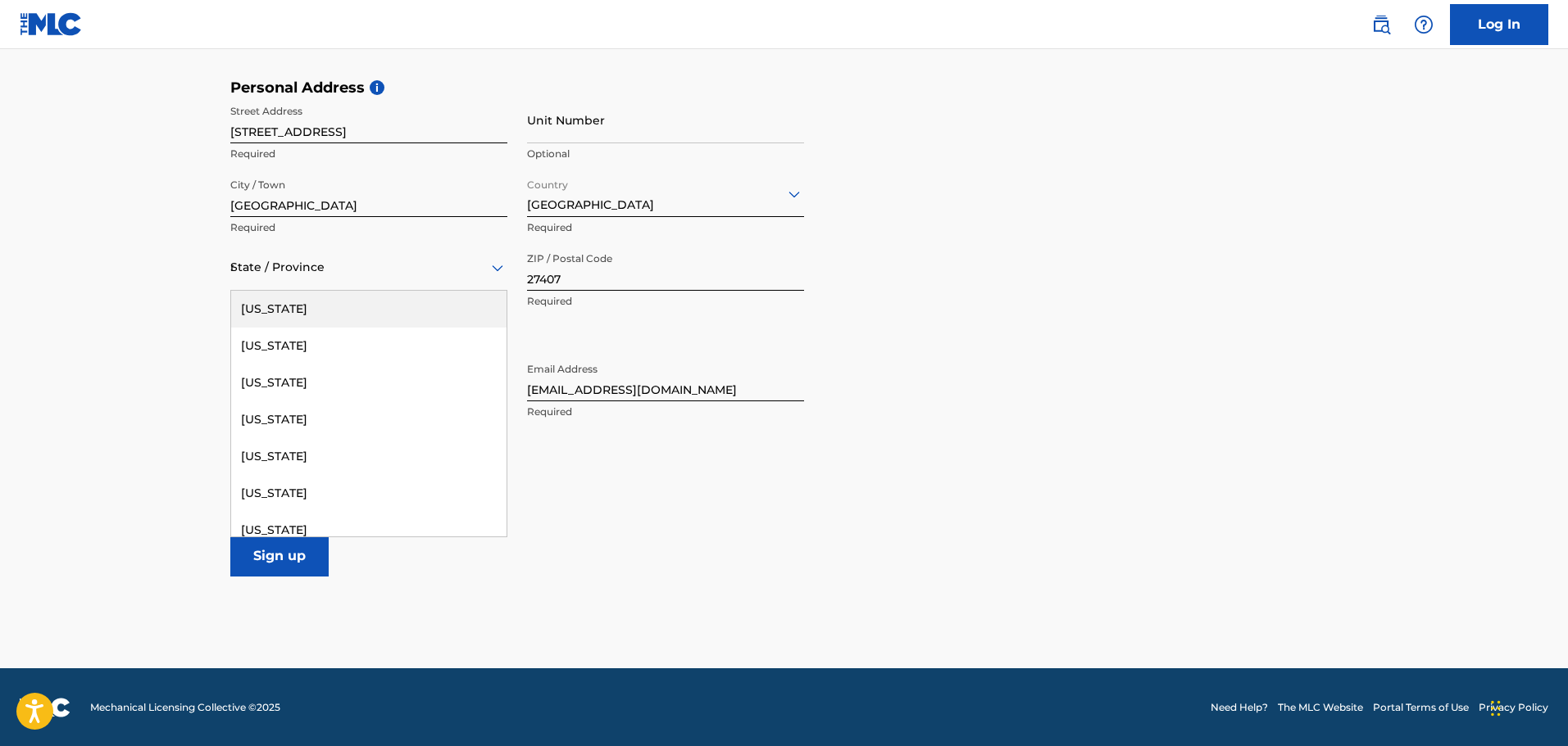
type input "no"
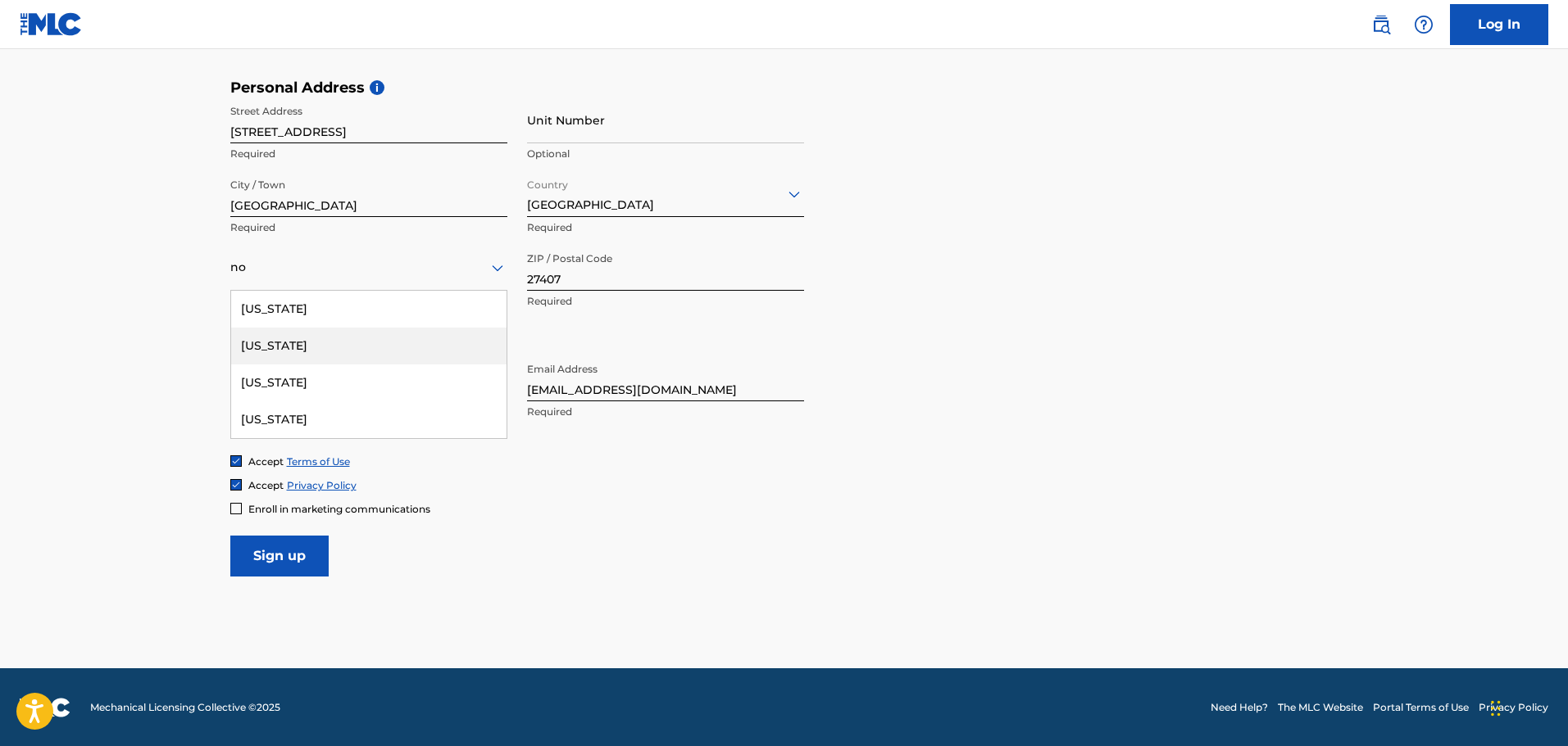
click at [355, 354] on div "North Carolina" at bounding box center [369, 346] width 275 height 37
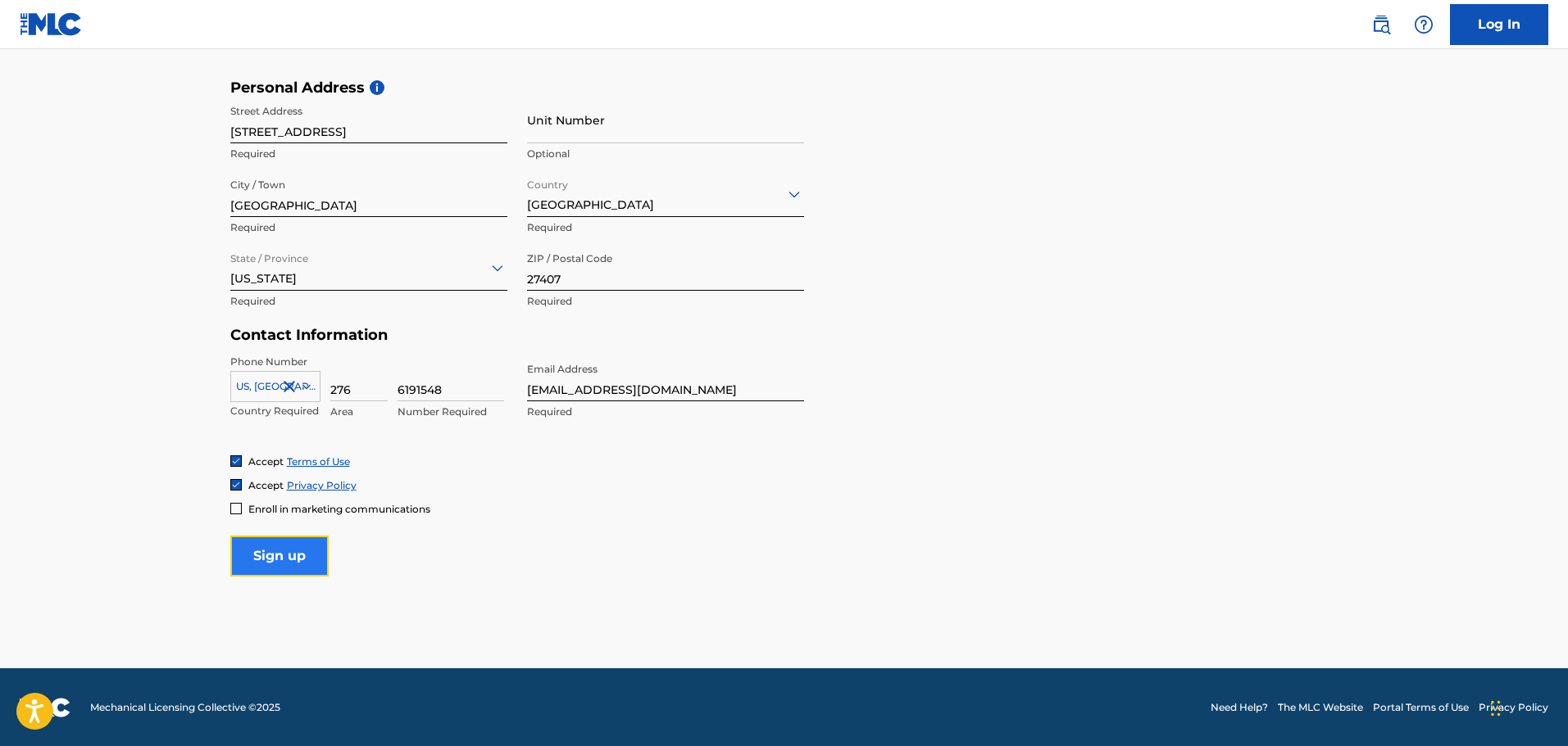
click at [273, 562] on input "Sign up" at bounding box center [280, 556] width 99 height 41
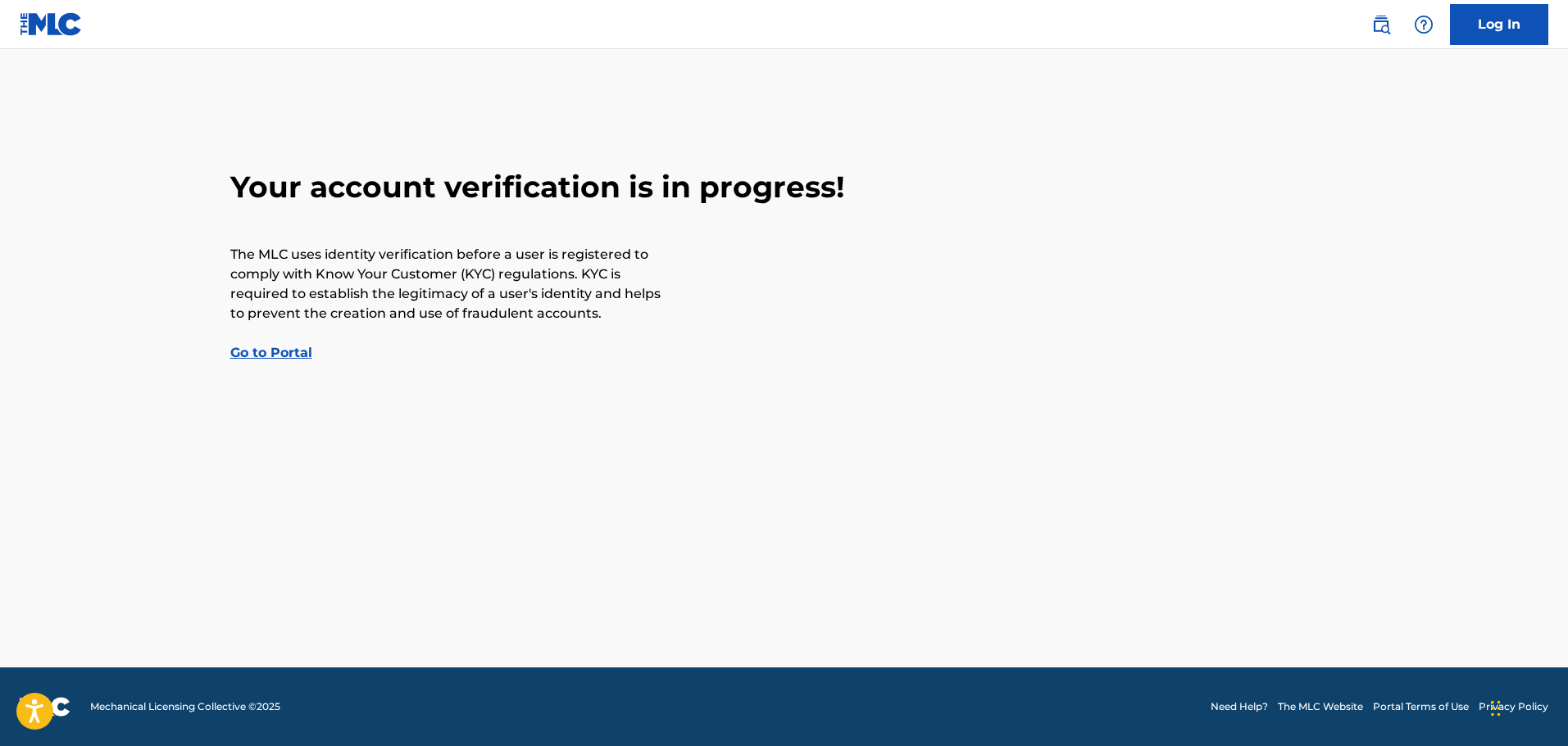
click at [282, 352] on link "Go to Portal" at bounding box center [272, 352] width 82 height 16
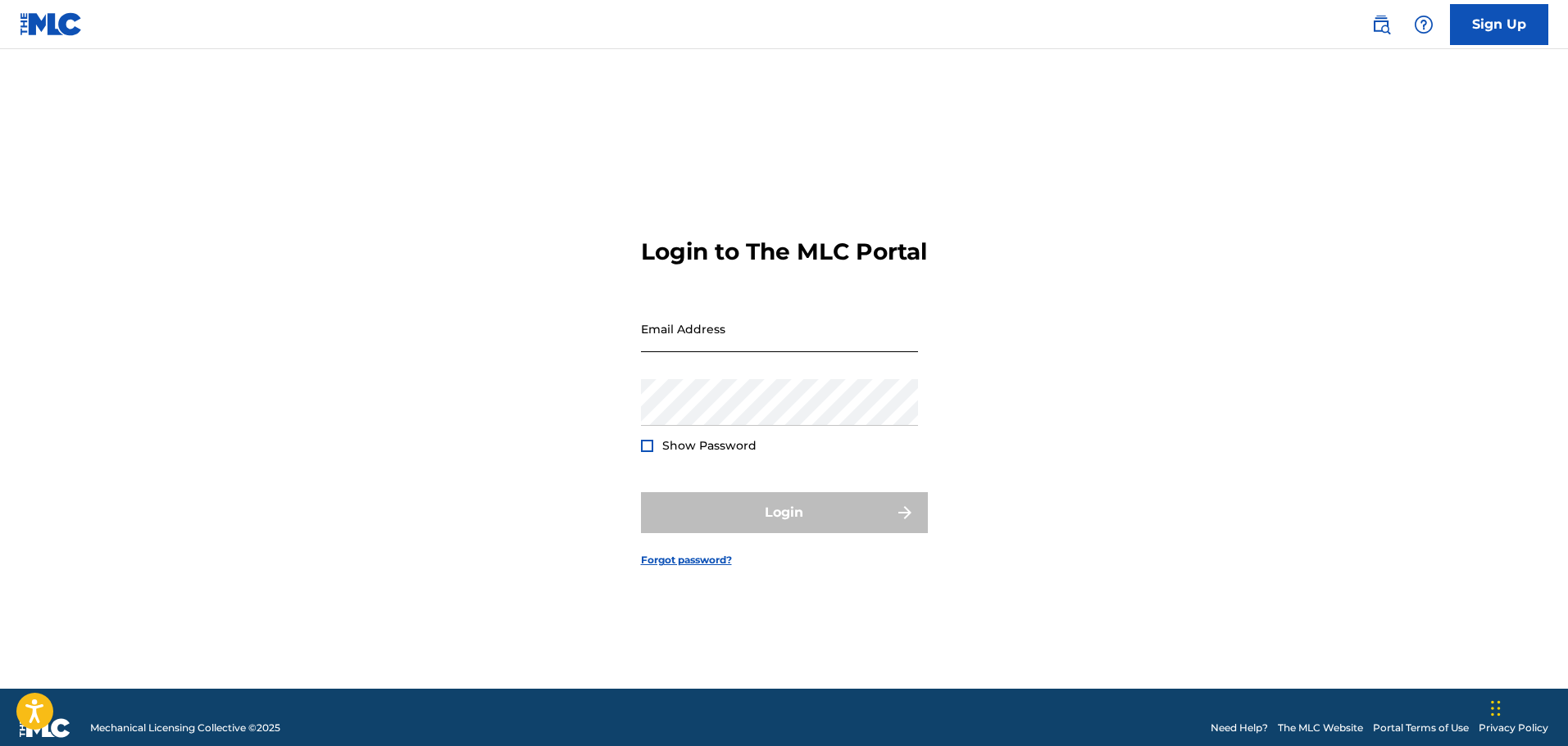
click at [776, 347] on input "Email Address" at bounding box center [779, 328] width 277 height 47
type input "Timantihero@gmail.com"
click at [1042, 176] on div "Login to The MLC Portal Email Address Timantihero@gmail.com Password Show Passw…" at bounding box center [784, 389] width 1147 height 599
